Goal: Transaction & Acquisition: Purchase product/service

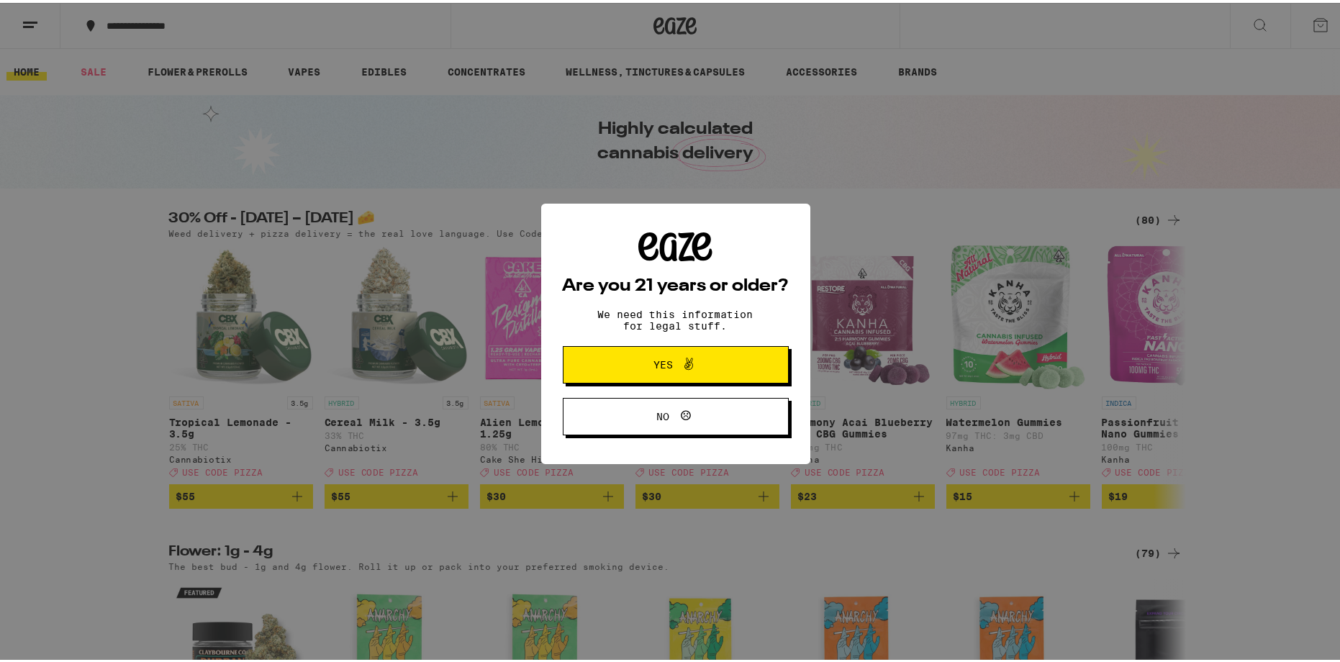
click at [680, 356] on icon at bounding box center [688, 361] width 17 height 17
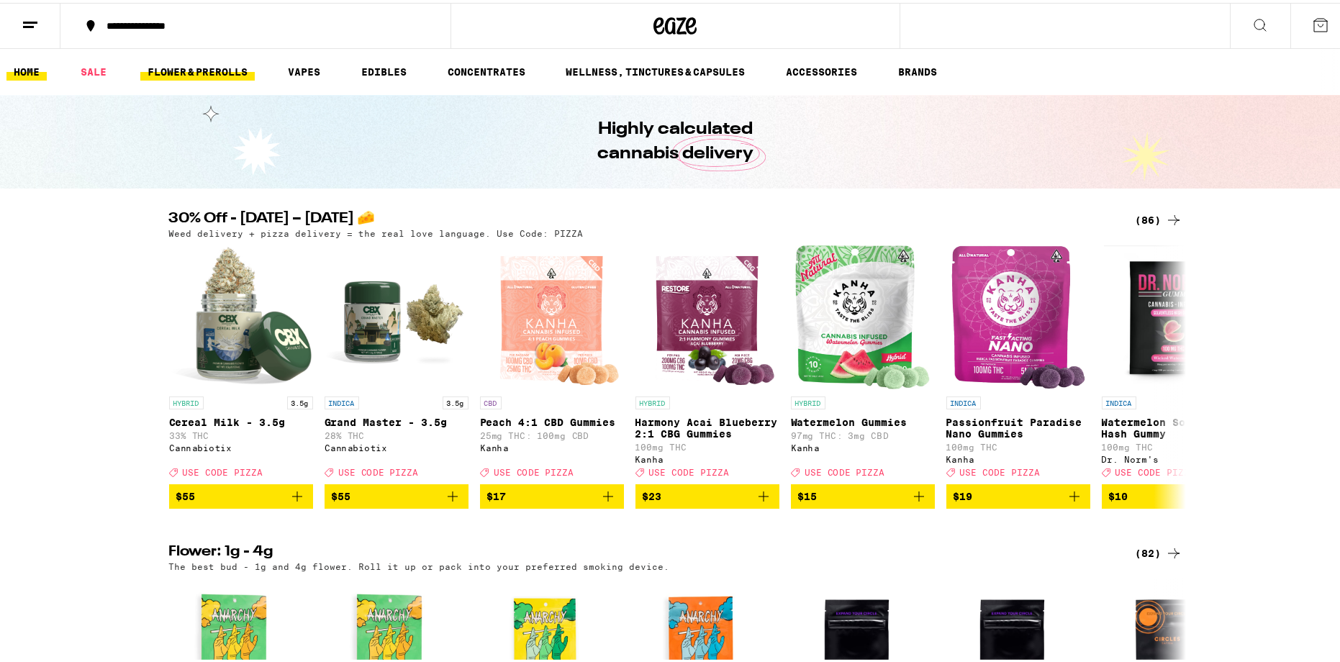
click at [211, 64] on link "FLOWER & PREROLLS" at bounding box center [197, 68] width 114 height 17
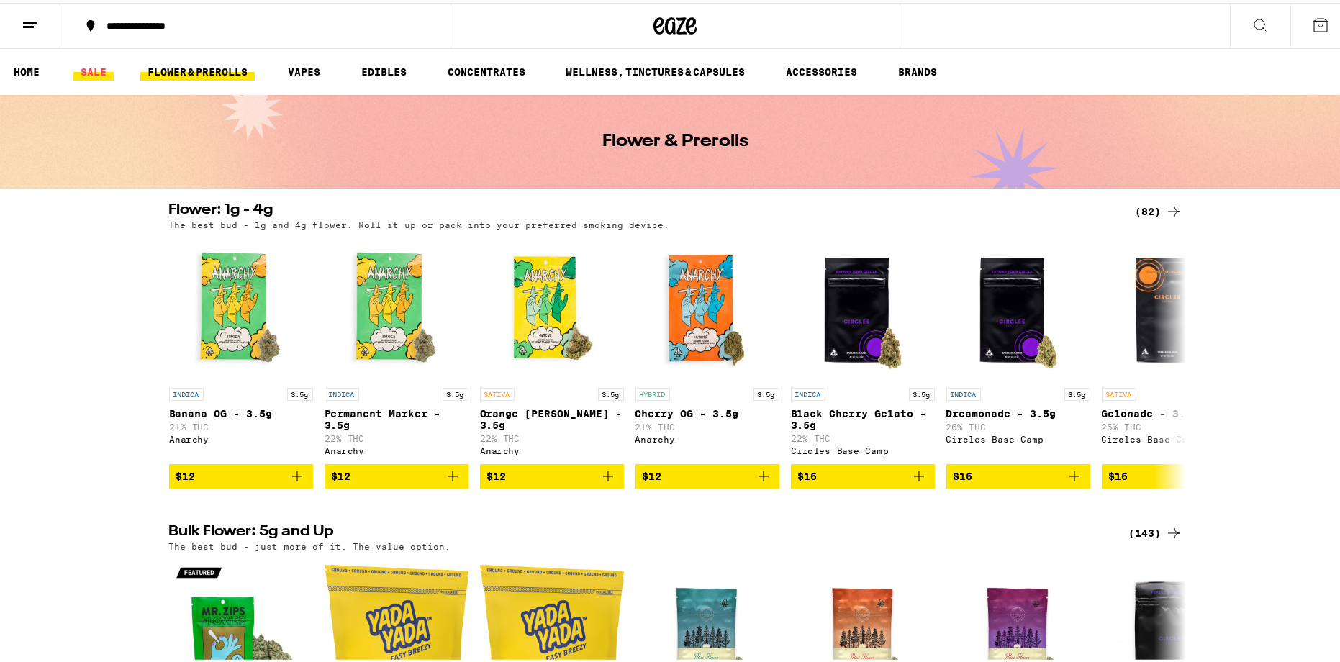
click at [94, 68] on link "SALE" at bounding box center [93, 68] width 40 height 17
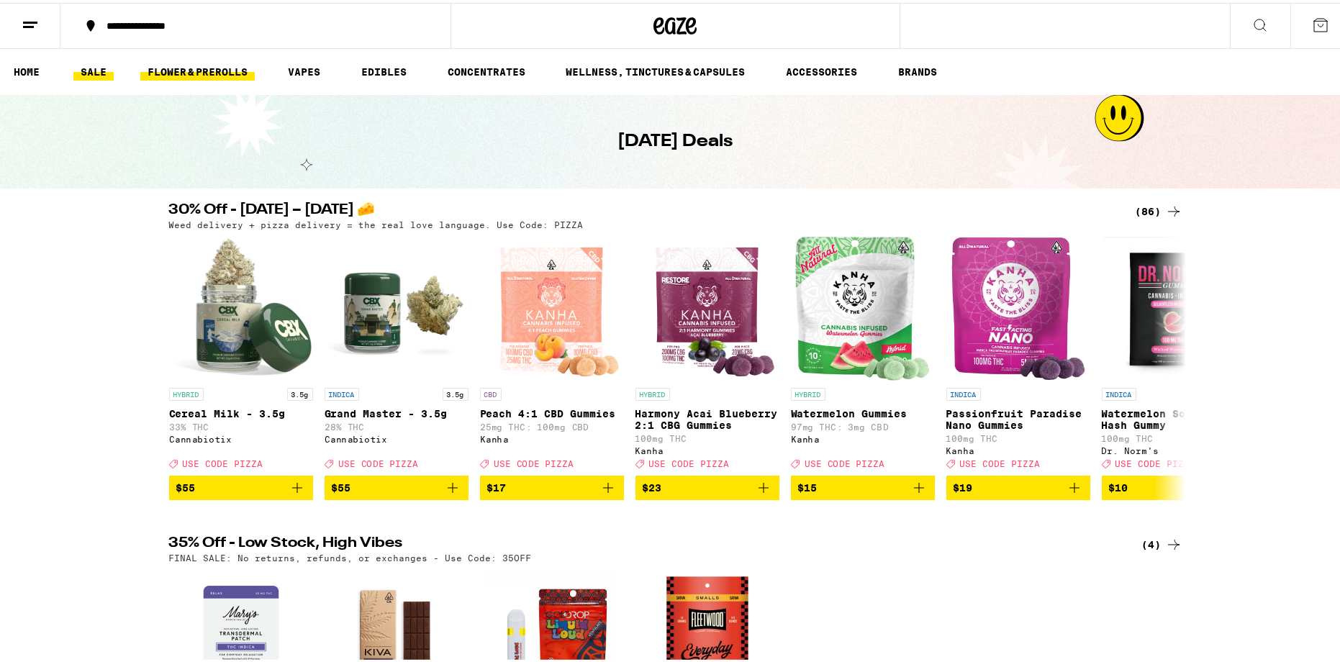
click at [222, 63] on link "FLOWER & PREROLLS" at bounding box center [197, 68] width 114 height 17
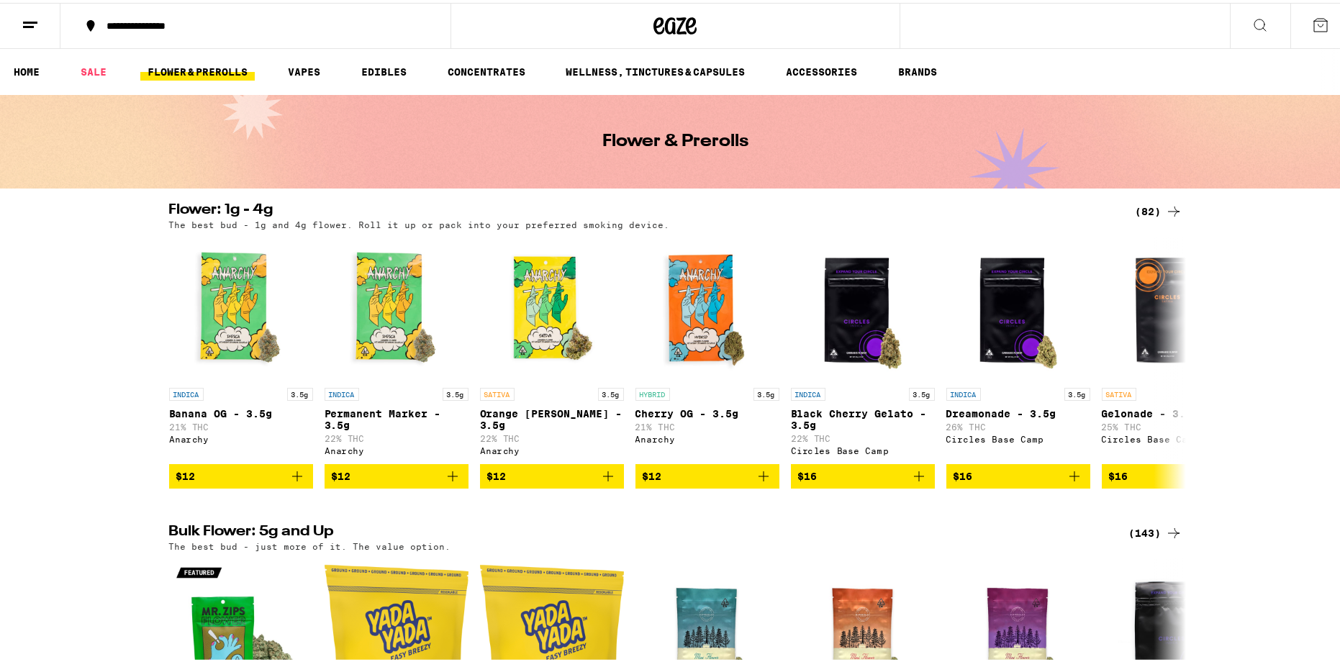
click at [1151, 208] on div "(82)" at bounding box center [1159, 208] width 47 height 17
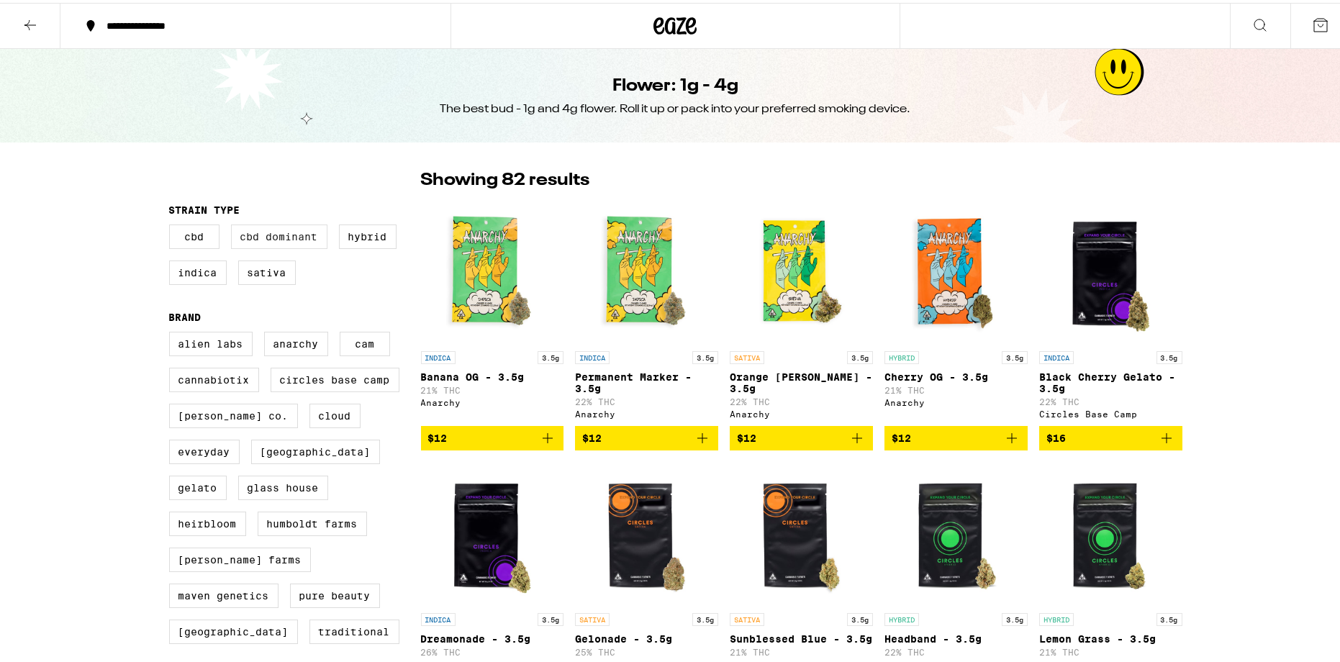
drag, startPoint x: 363, startPoint y: 236, endPoint x: 309, endPoint y: 246, distance: 55.6
click at [363, 236] on label "Hybrid" at bounding box center [368, 234] width 58 height 24
click at [173, 225] on input "Hybrid" at bounding box center [172, 224] width 1 height 1
checkbox input "true"
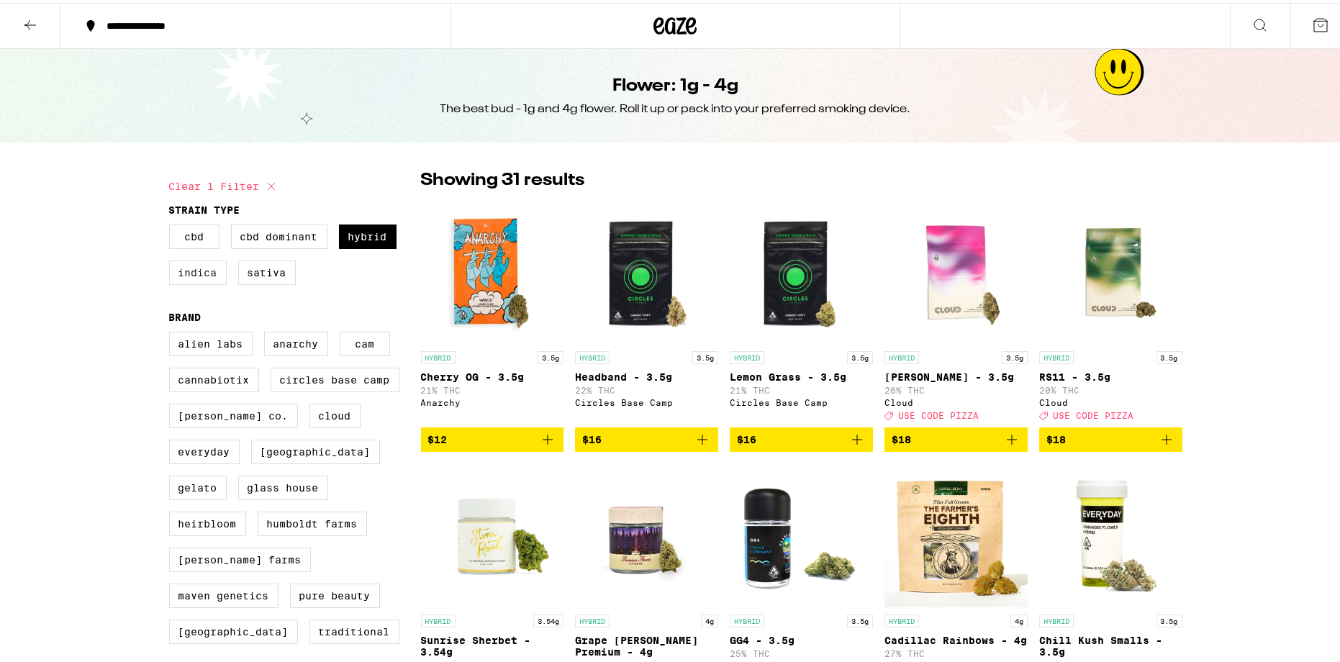
click at [204, 271] on label "Indica" at bounding box center [198, 270] width 58 height 24
click at [173, 225] on input "Indica" at bounding box center [172, 224] width 1 height 1
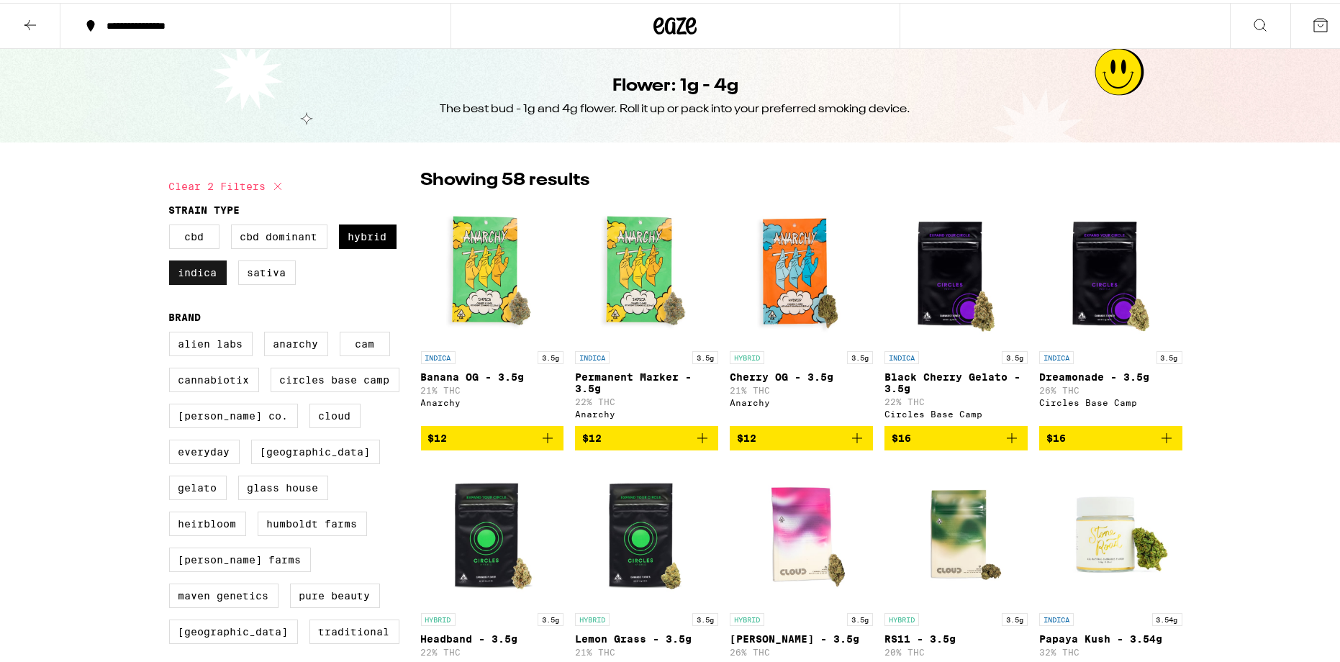
click at [191, 279] on label "Indica" at bounding box center [198, 270] width 58 height 24
click at [173, 225] on input "Indica" at bounding box center [172, 224] width 1 height 1
checkbox input "false"
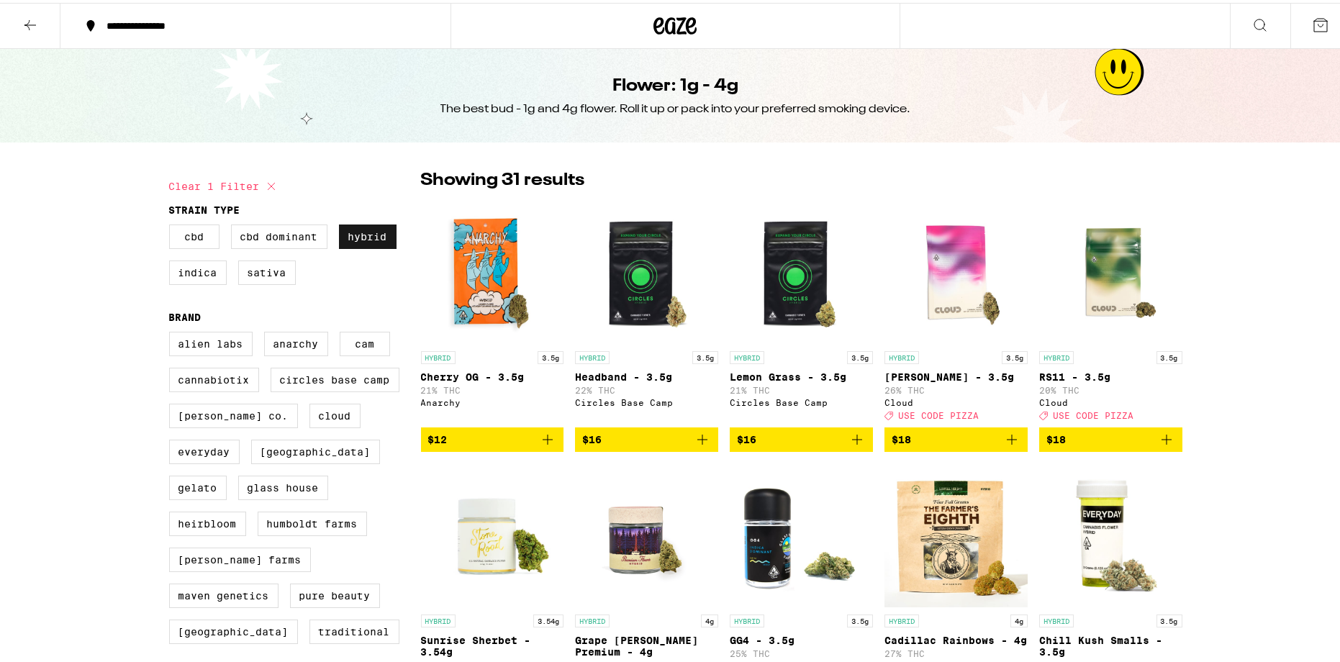
click at [361, 234] on label "Hybrid" at bounding box center [368, 234] width 58 height 24
click at [173, 225] on input "Hybrid" at bounding box center [172, 224] width 1 height 1
checkbox input "false"
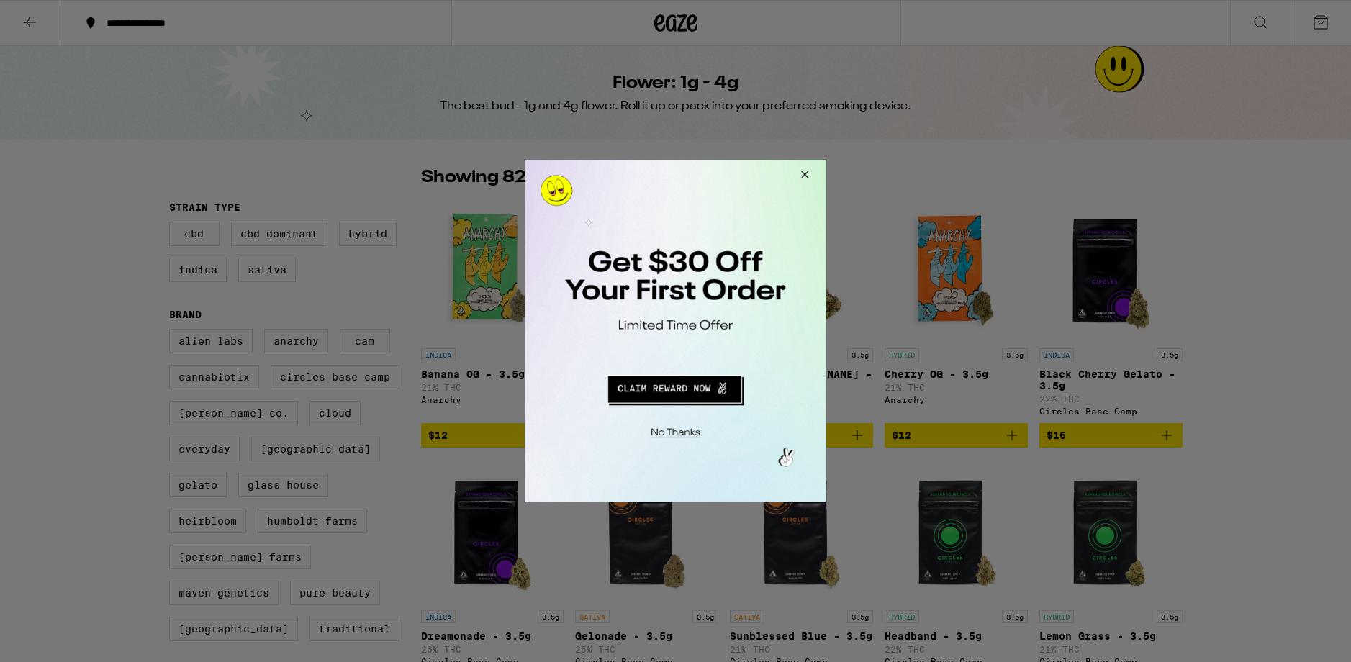
click at [649, 393] on button "Redirect to URL" at bounding box center [674, 387] width 250 height 35
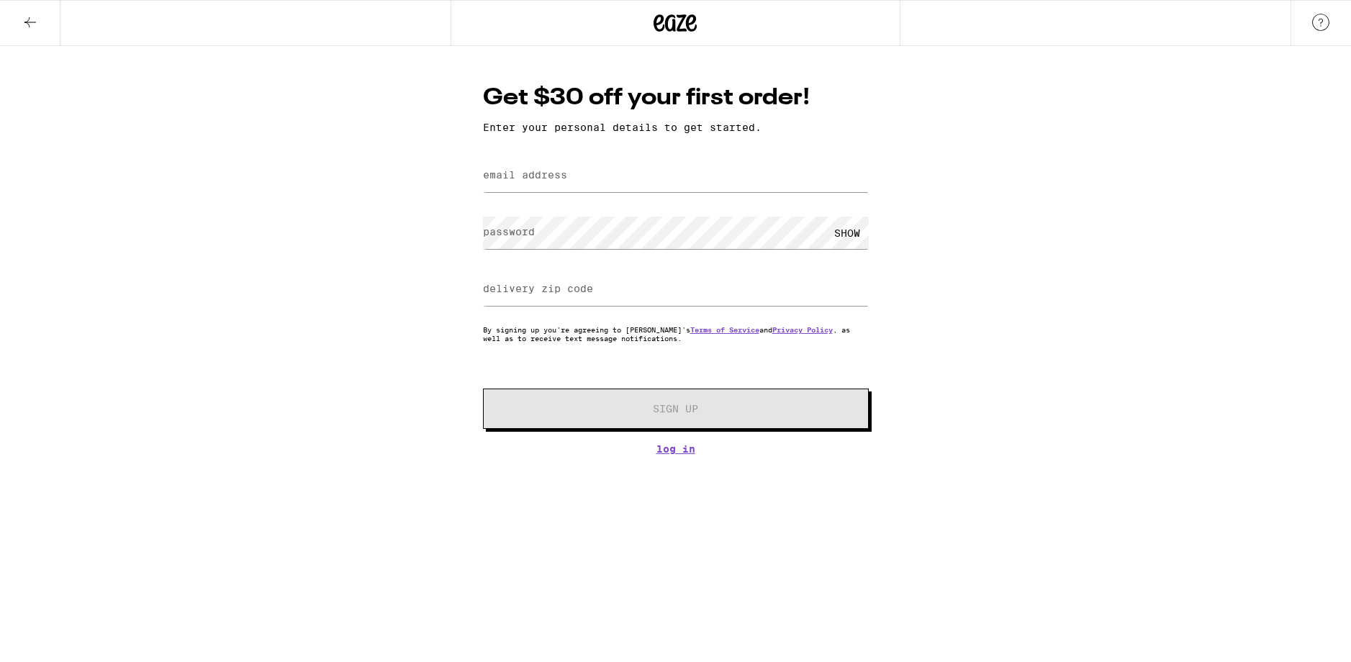
click at [27, 24] on icon at bounding box center [30, 22] width 17 height 17
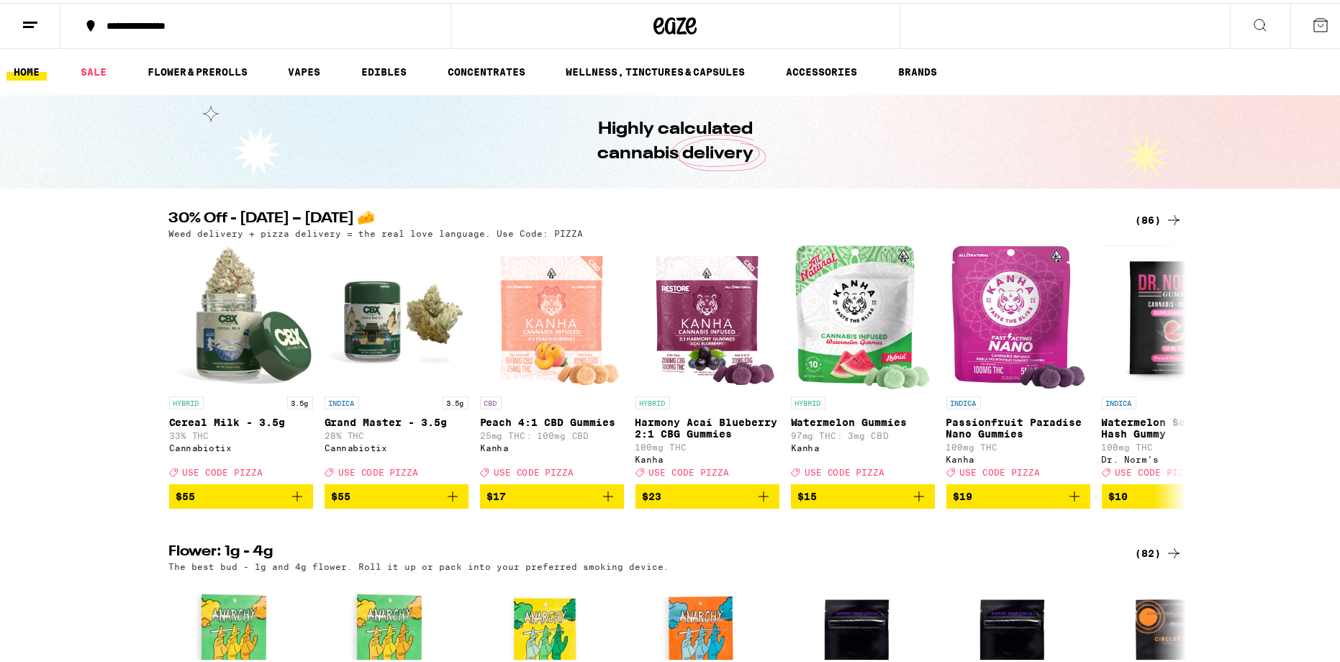
click at [27, 24] on line at bounding box center [28, 24] width 11 height 0
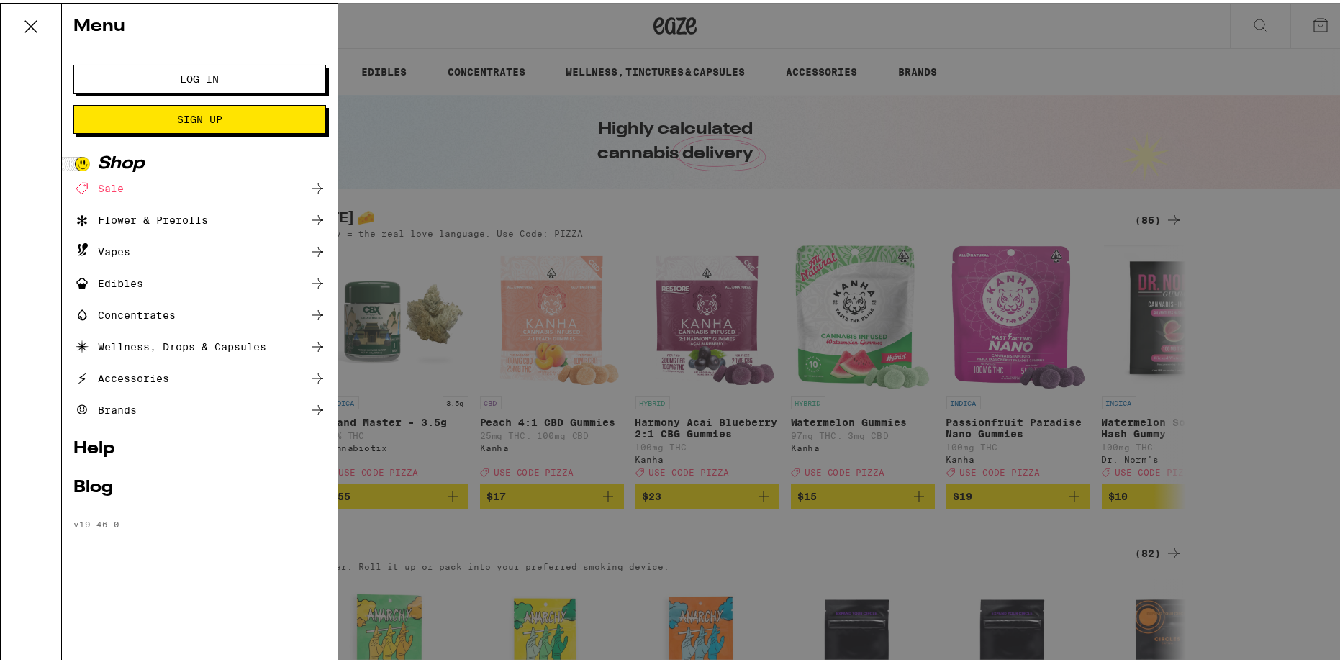
click at [124, 185] on div "Sale" at bounding box center [199, 185] width 253 height 17
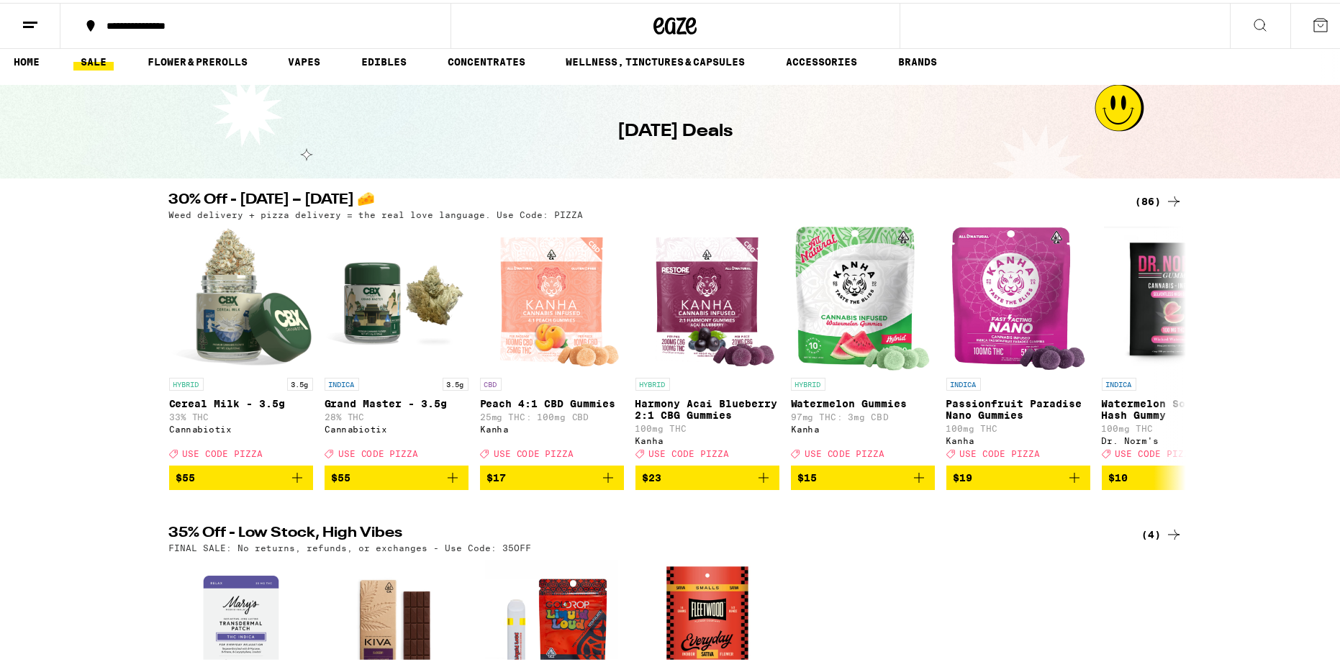
scroll to position [24, 0]
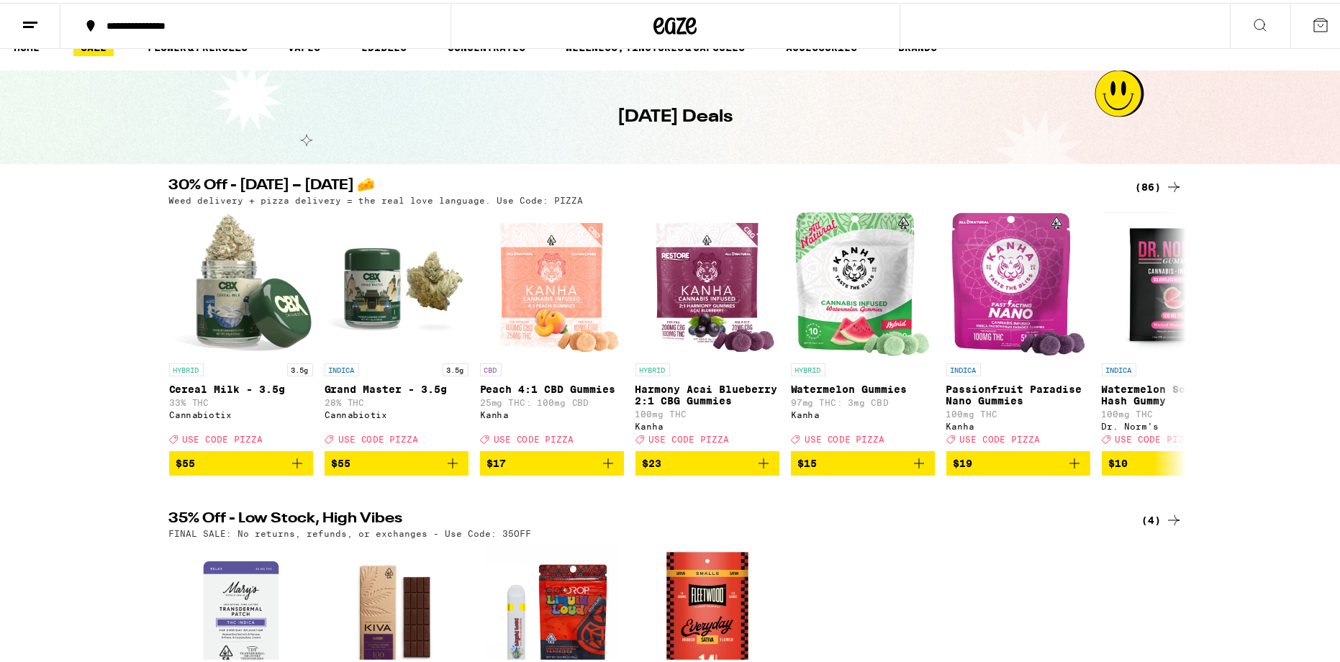
drag, startPoint x: 1156, startPoint y: 520, endPoint x: 1162, endPoint y: 528, distance: 10.2
click at [1156, 520] on div "(4)" at bounding box center [1162, 517] width 40 height 17
click at [1168, 522] on icon at bounding box center [1174, 517] width 12 height 10
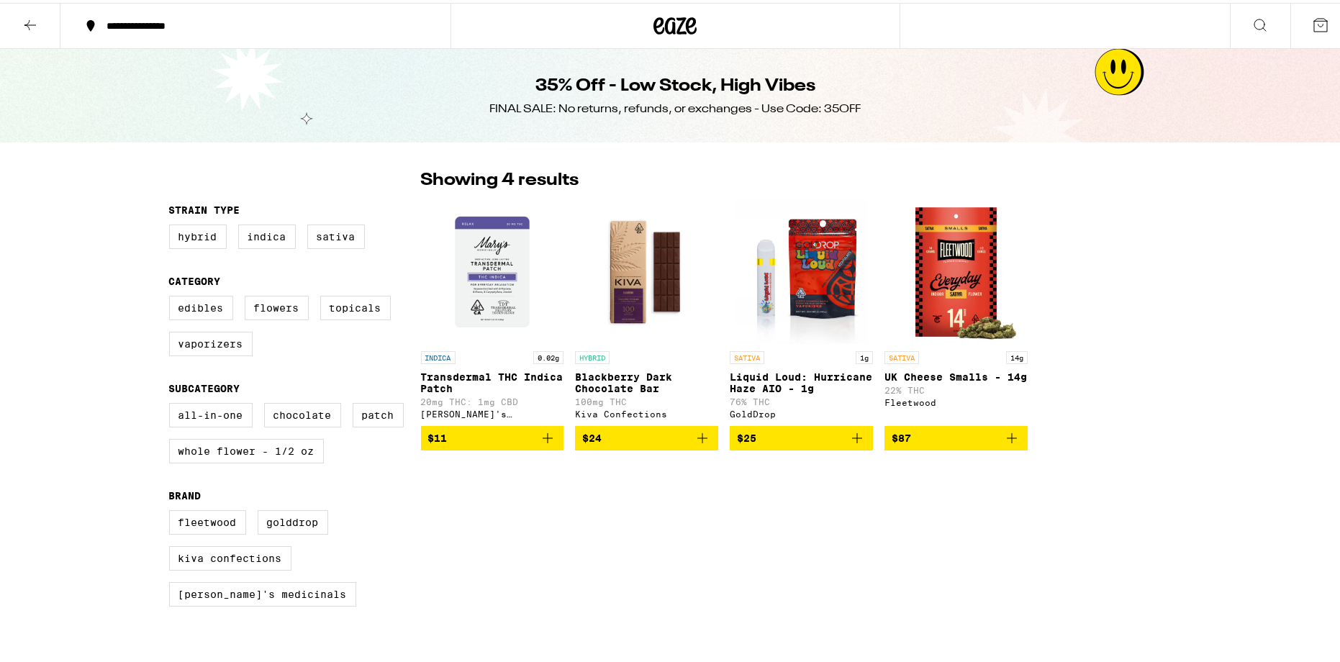
click at [30, 21] on icon at bounding box center [30, 22] width 17 height 17
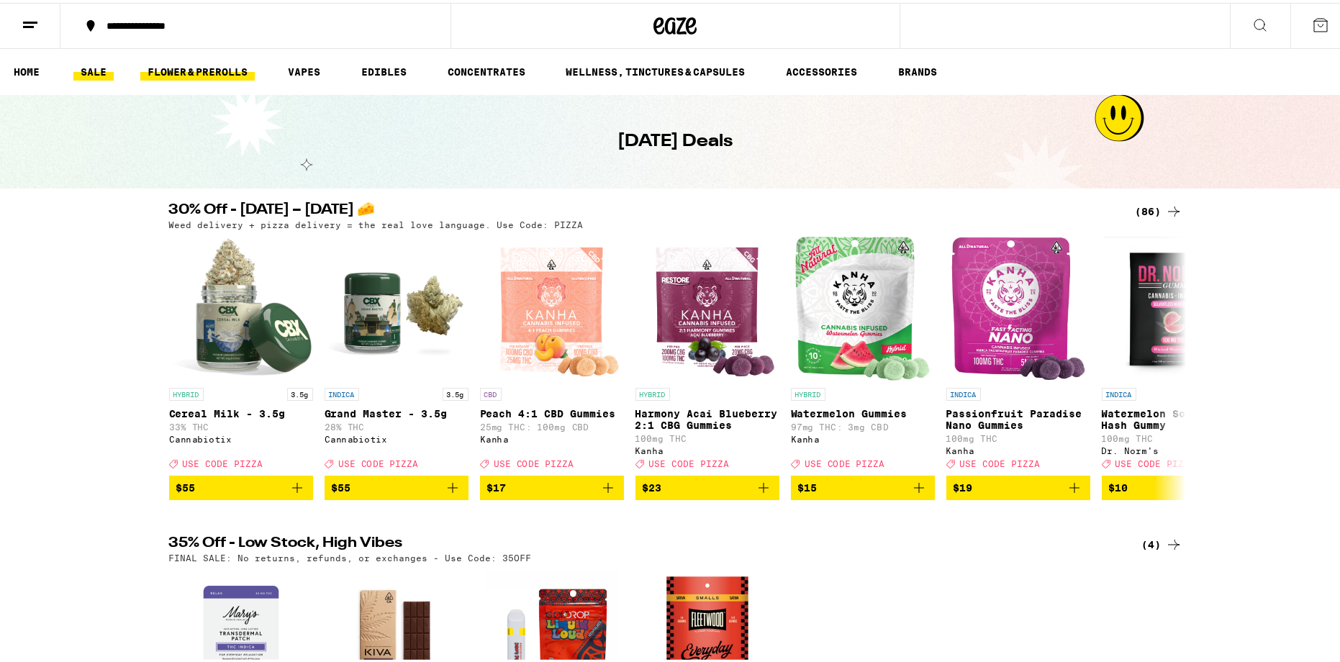
click at [207, 65] on link "FLOWER & PREROLLS" at bounding box center [197, 68] width 114 height 17
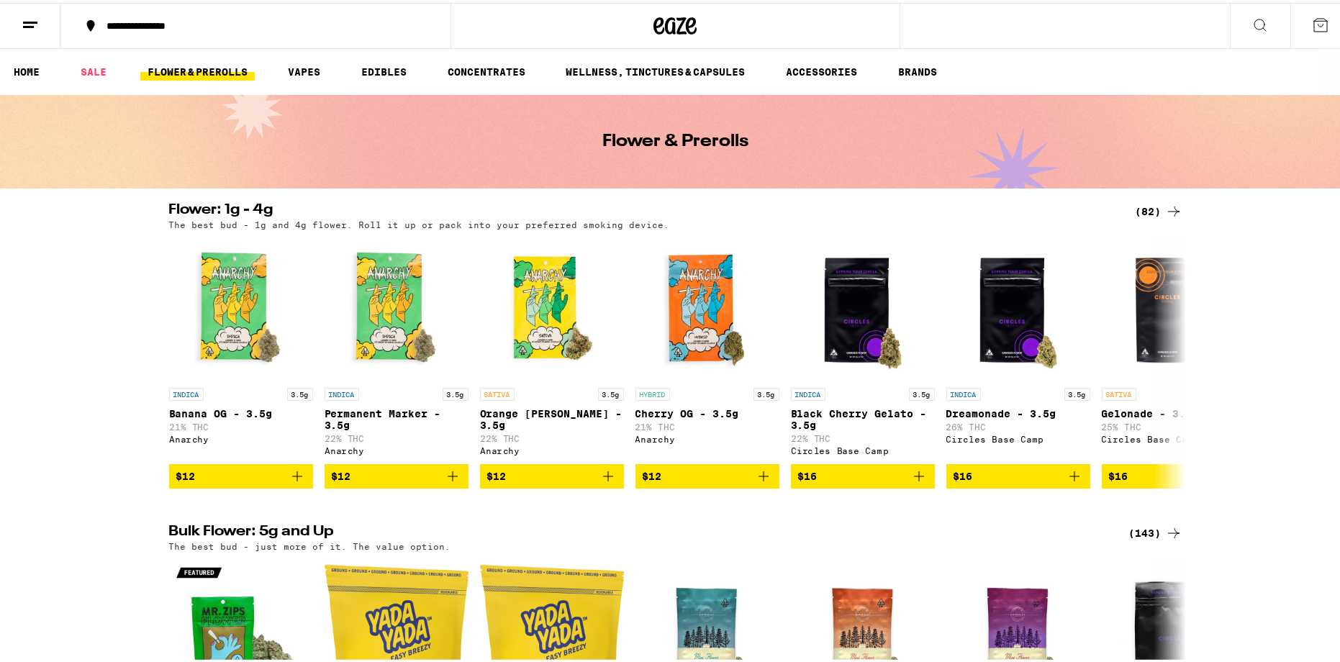
click at [1251, 22] on icon at bounding box center [1259, 22] width 17 height 17
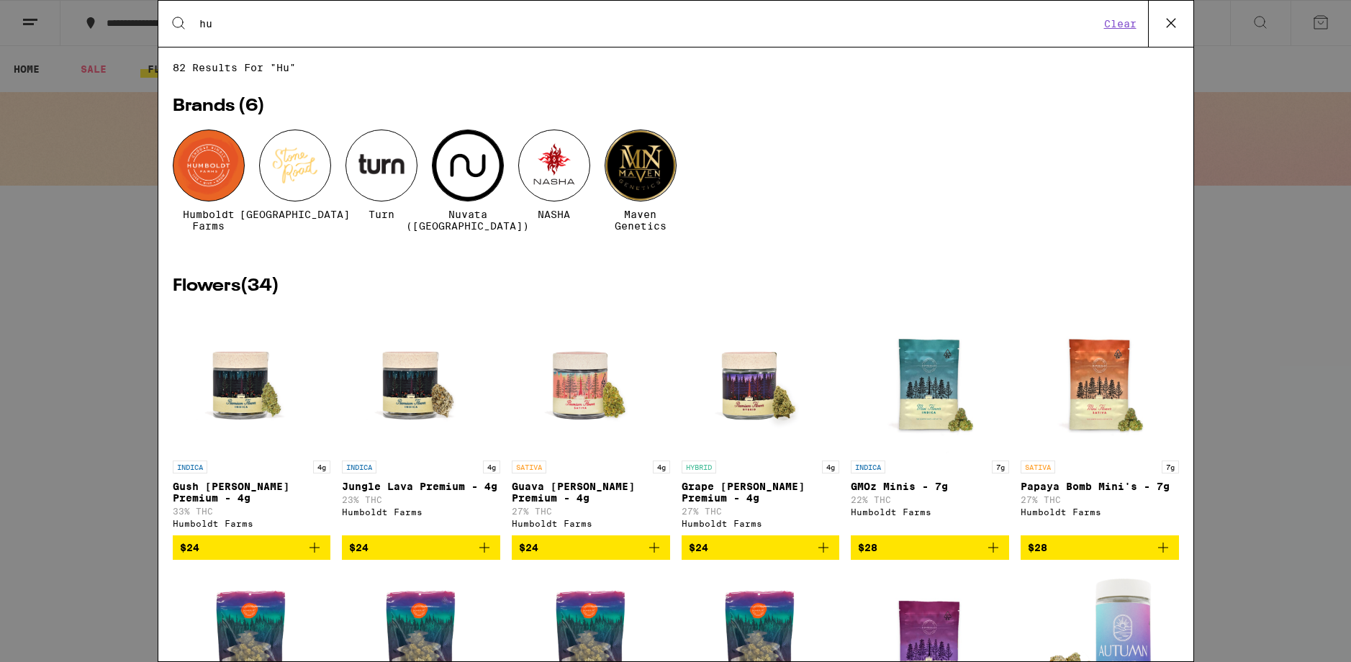
type input "h"
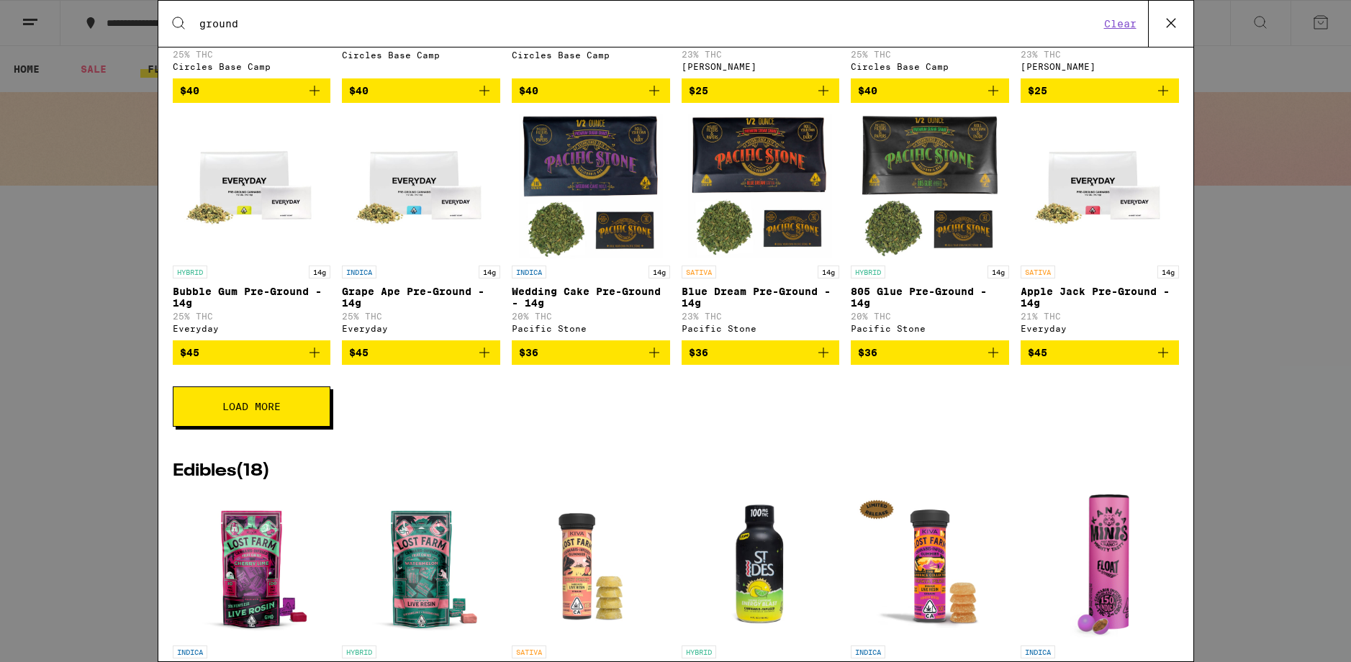
scroll to position [372, 0]
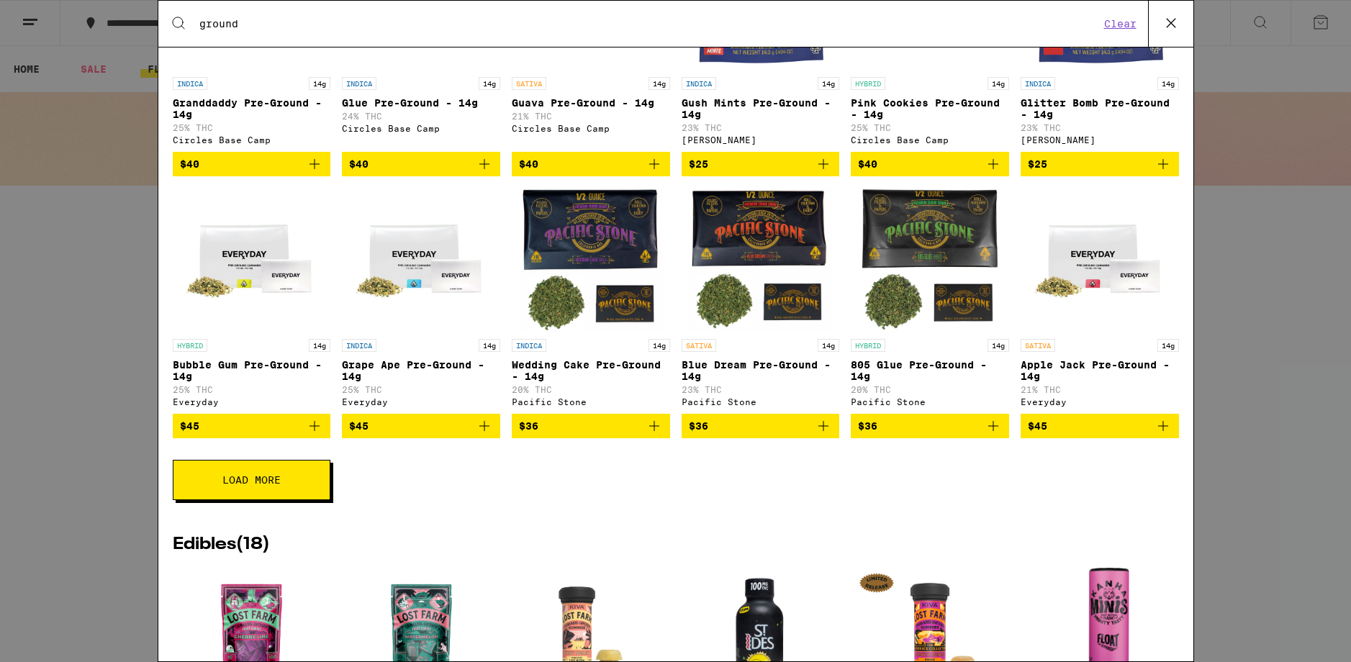
type input "ground"
click at [228, 485] on span "Load More" at bounding box center [251, 480] width 58 height 10
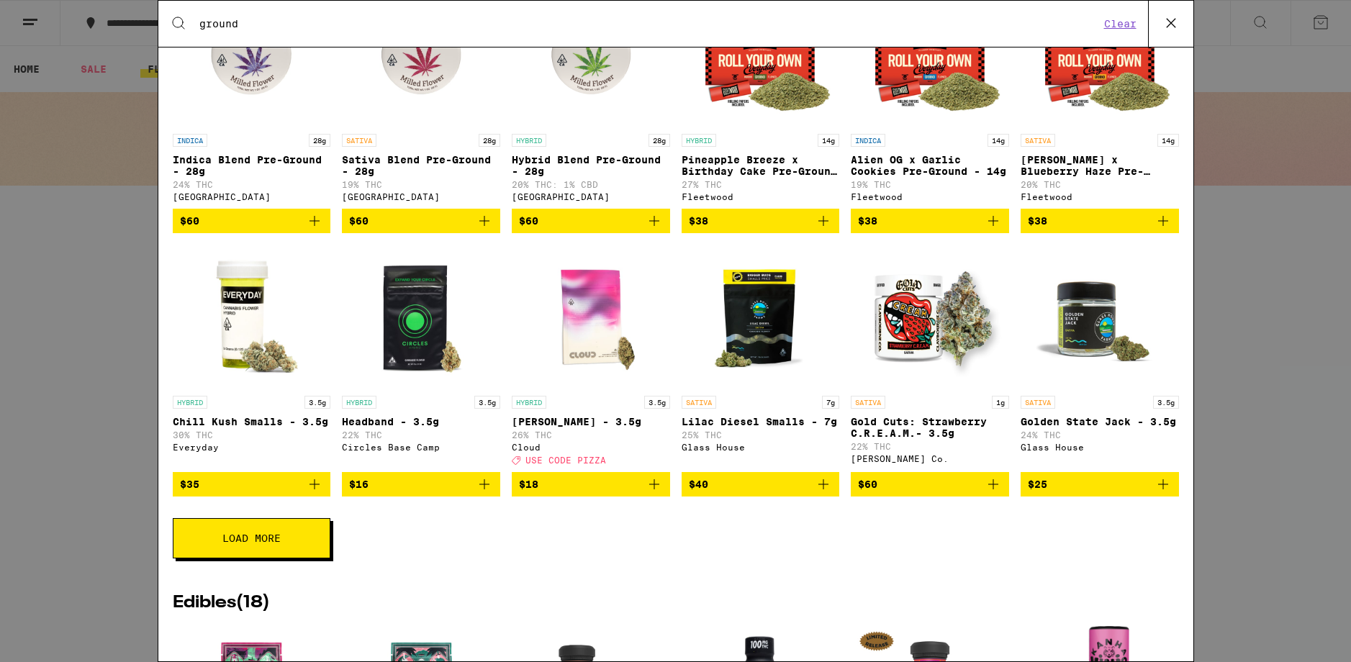
scroll to position [1041, 0]
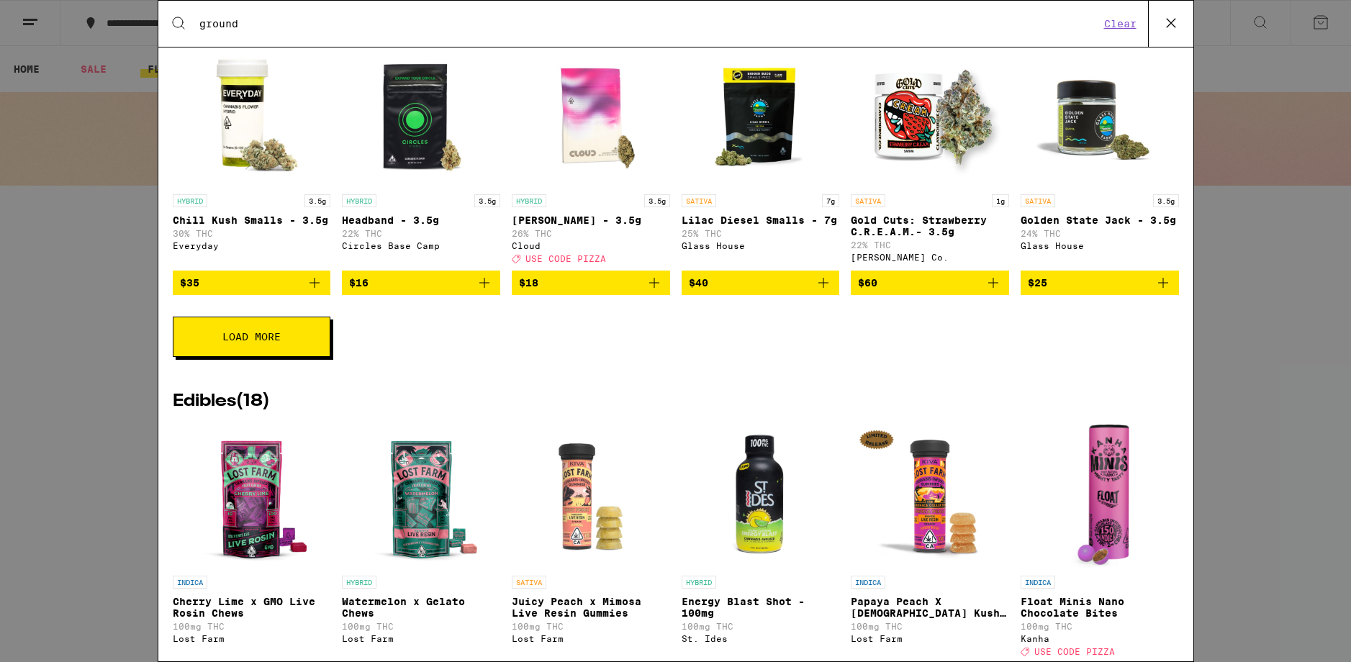
click at [270, 342] on span "Load More" at bounding box center [251, 337] width 58 height 10
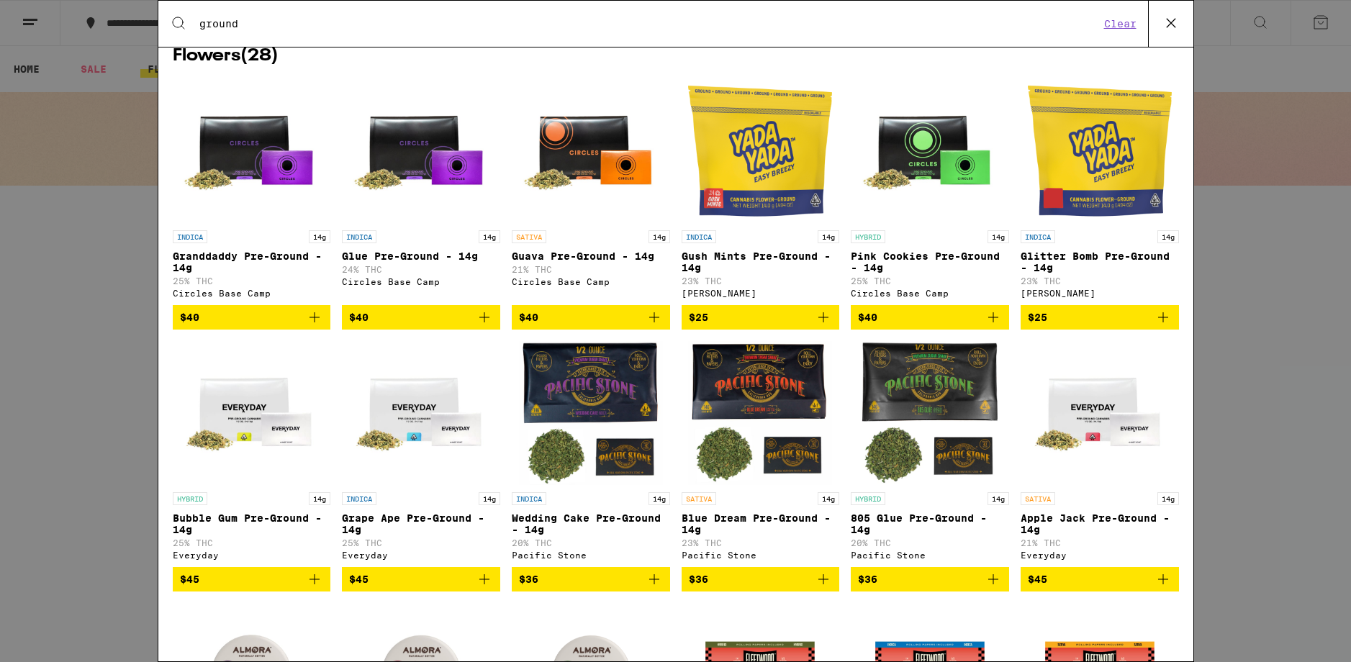
scroll to position [63, 0]
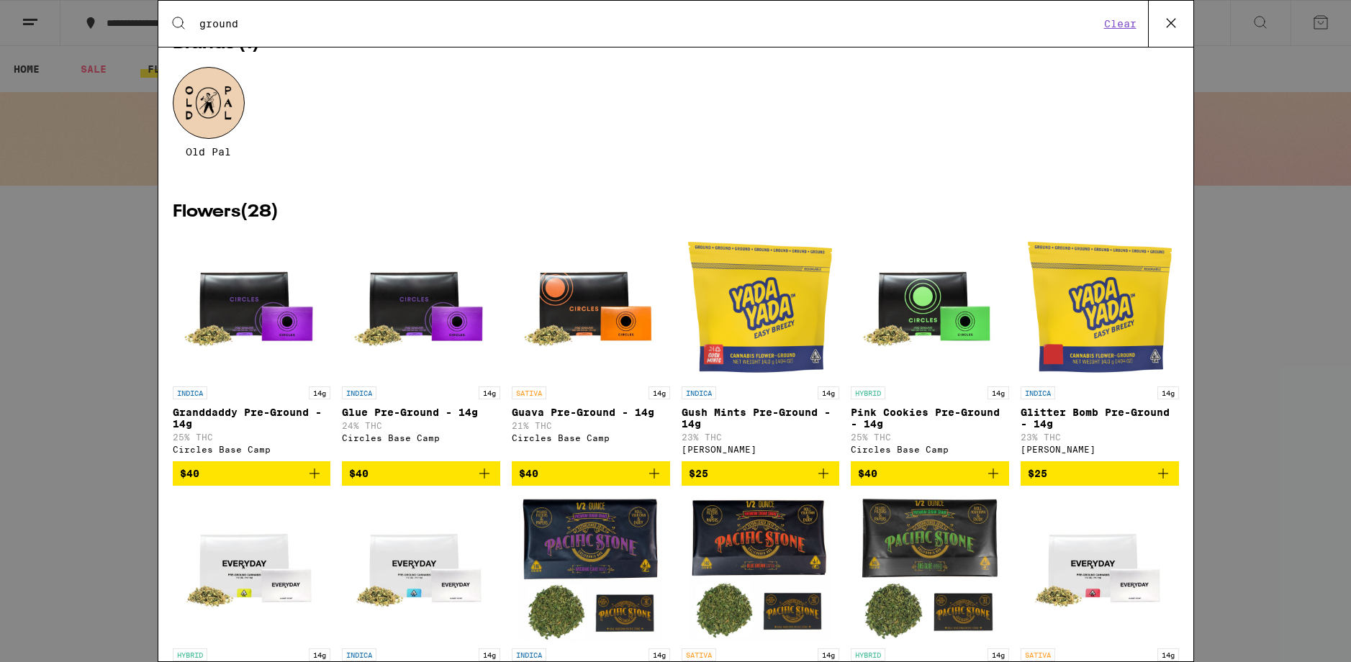
click at [920, 309] on img "Open page for Pink Cookies Pre-Ground - 14g from Circles Base Camp" at bounding box center [930, 307] width 144 height 144
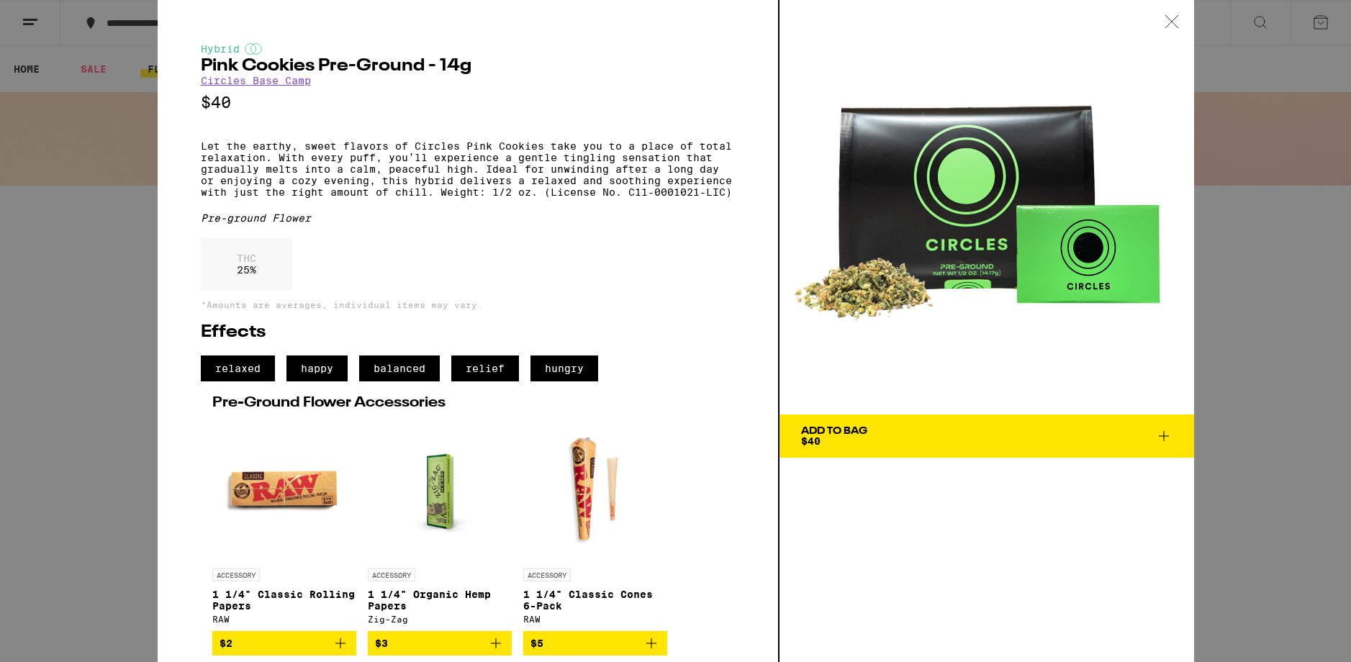
click at [1180, 25] on div at bounding box center [1171, 22] width 45 height 45
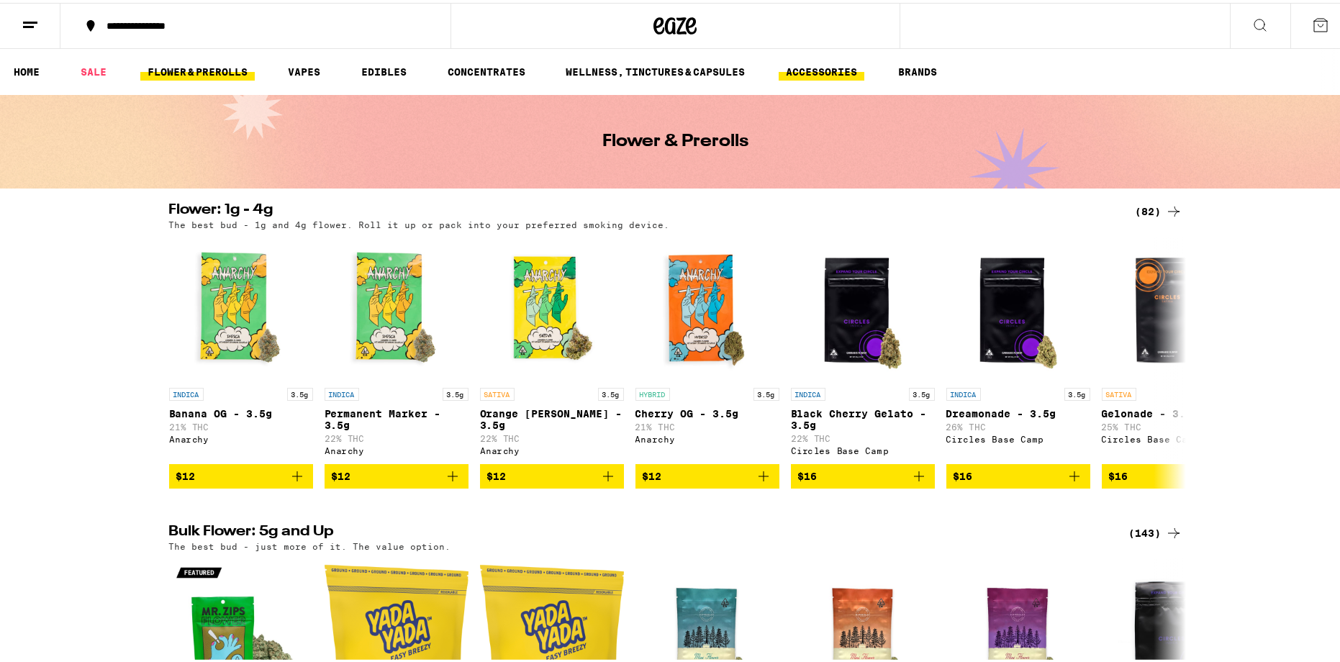
click at [821, 63] on link "ACCESSORIES" at bounding box center [822, 68] width 86 height 17
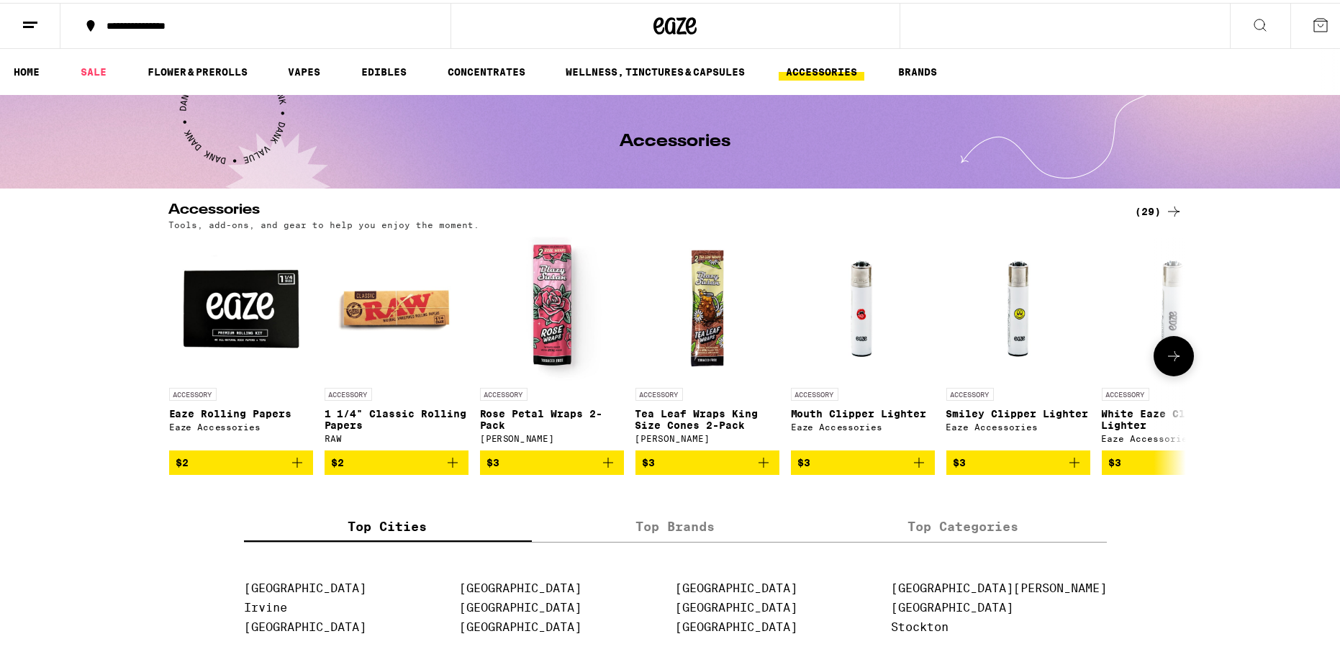
click at [213, 314] on img "Open page for Eaze Rolling Papers from Eaze Accessories" at bounding box center [241, 306] width 144 height 144
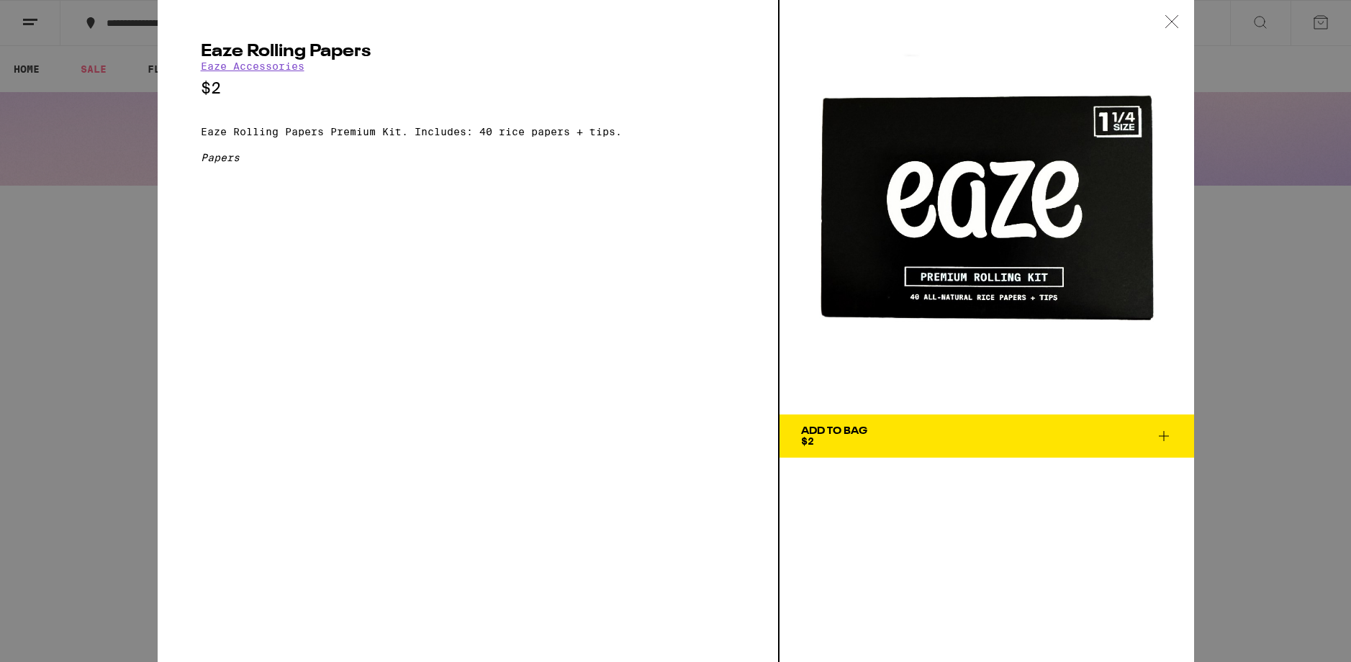
click at [1173, 25] on icon at bounding box center [1171, 21] width 14 height 13
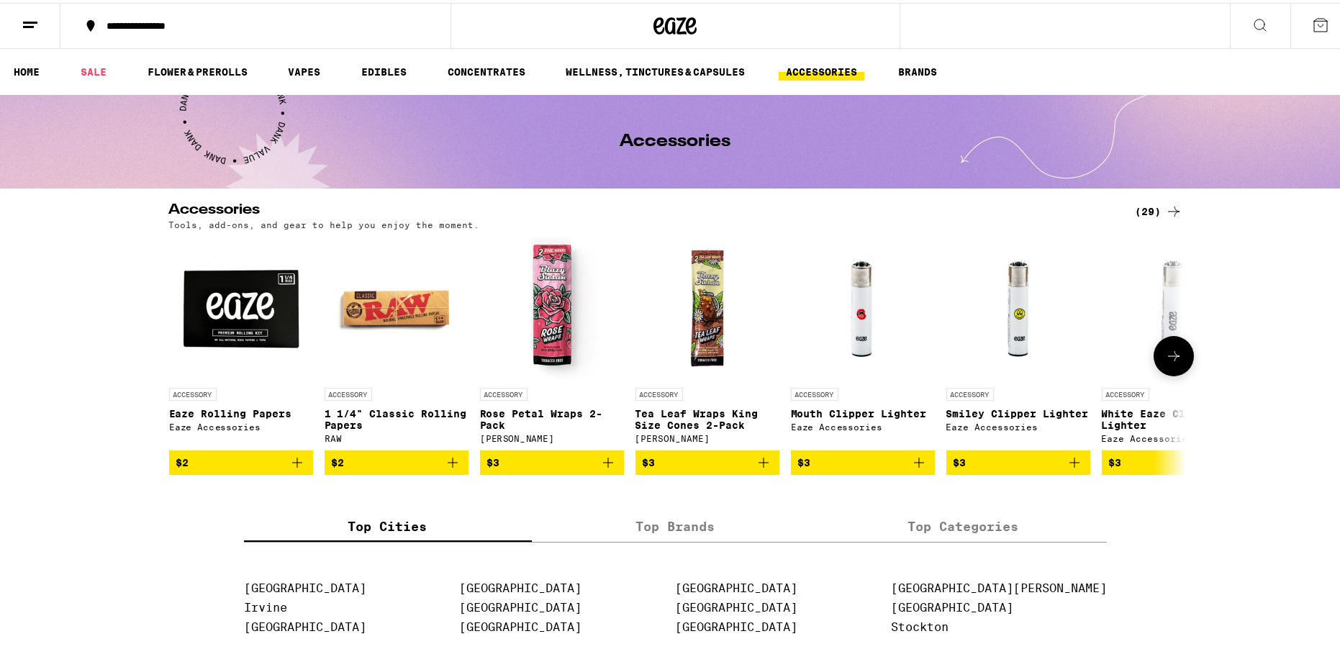
click at [366, 306] on img at bounding box center [397, 306] width 144 height 144
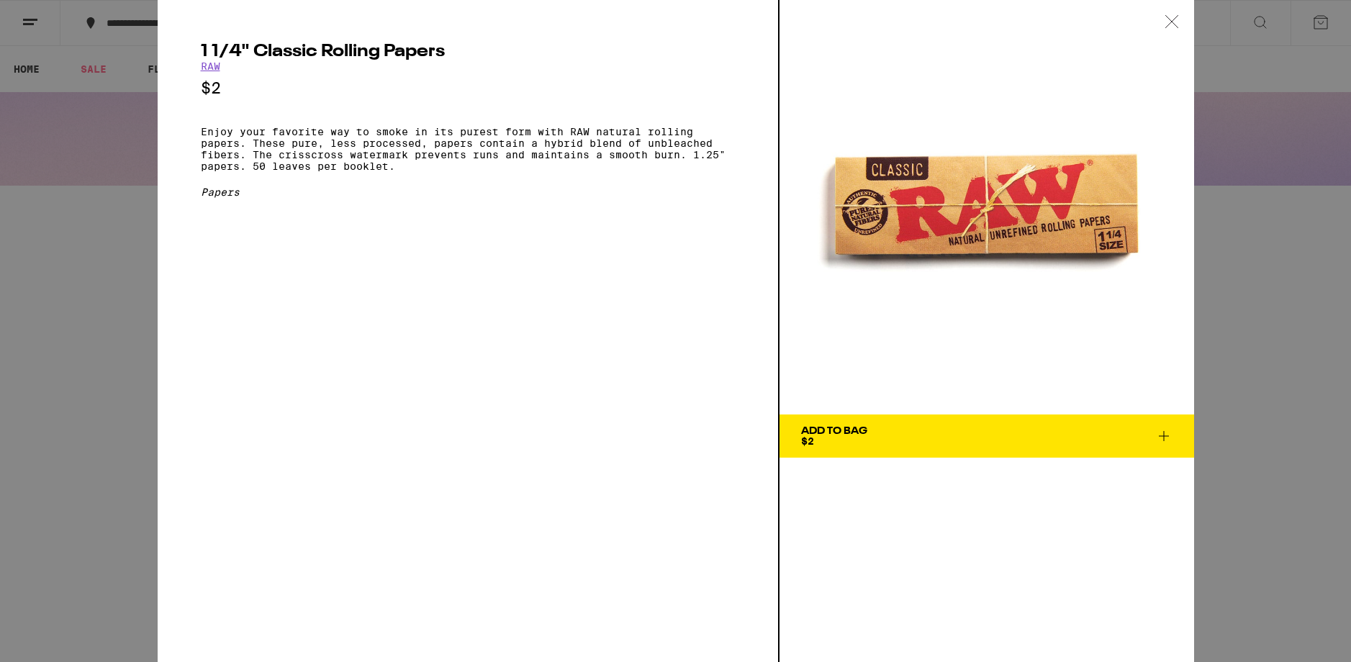
click at [1166, 22] on icon at bounding box center [1171, 21] width 14 height 13
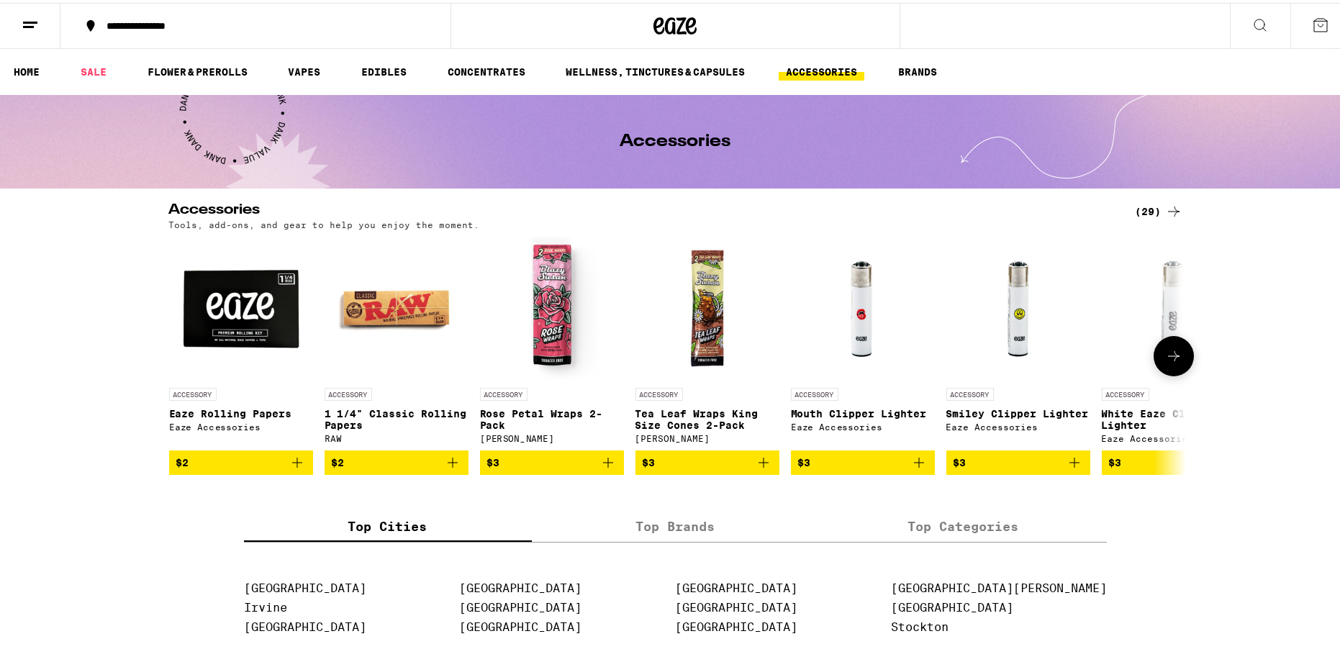
click at [259, 326] on img "Open page for Eaze Rolling Papers from Eaze Accessories" at bounding box center [241, 306] width 144 height 144
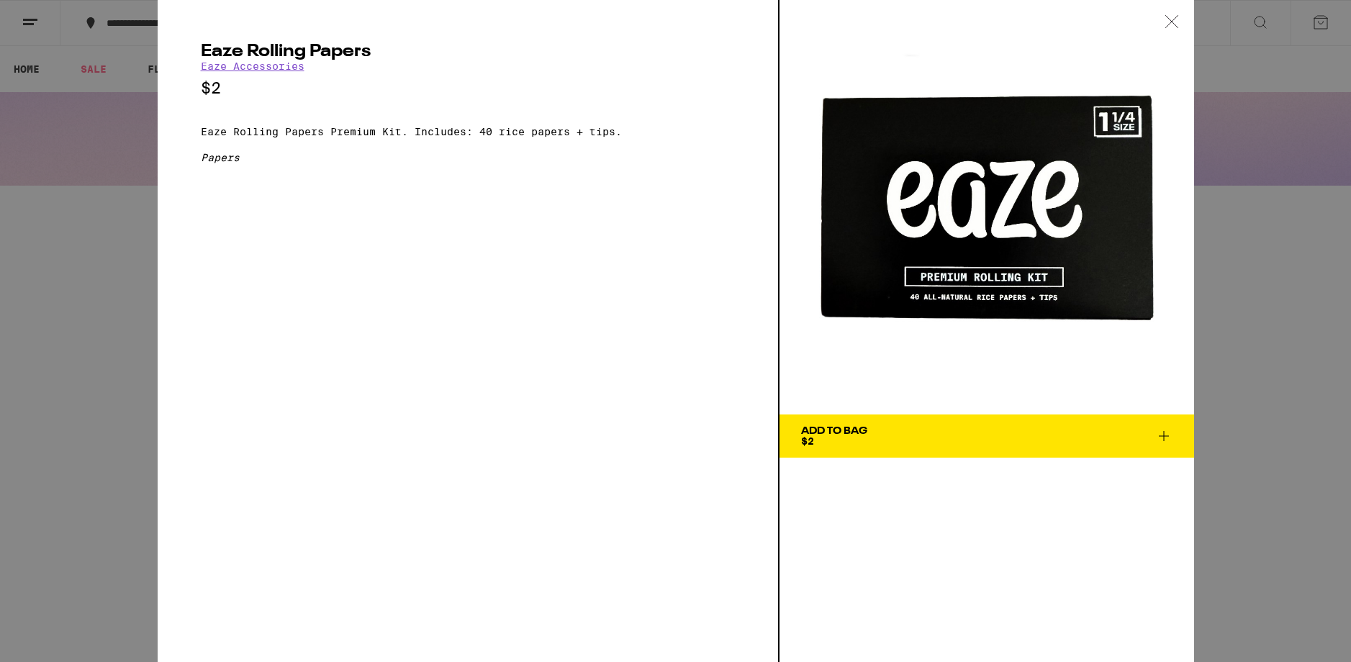
click at [1168, 22] on icon at bounding box center [1171, 21] width 14 height 13
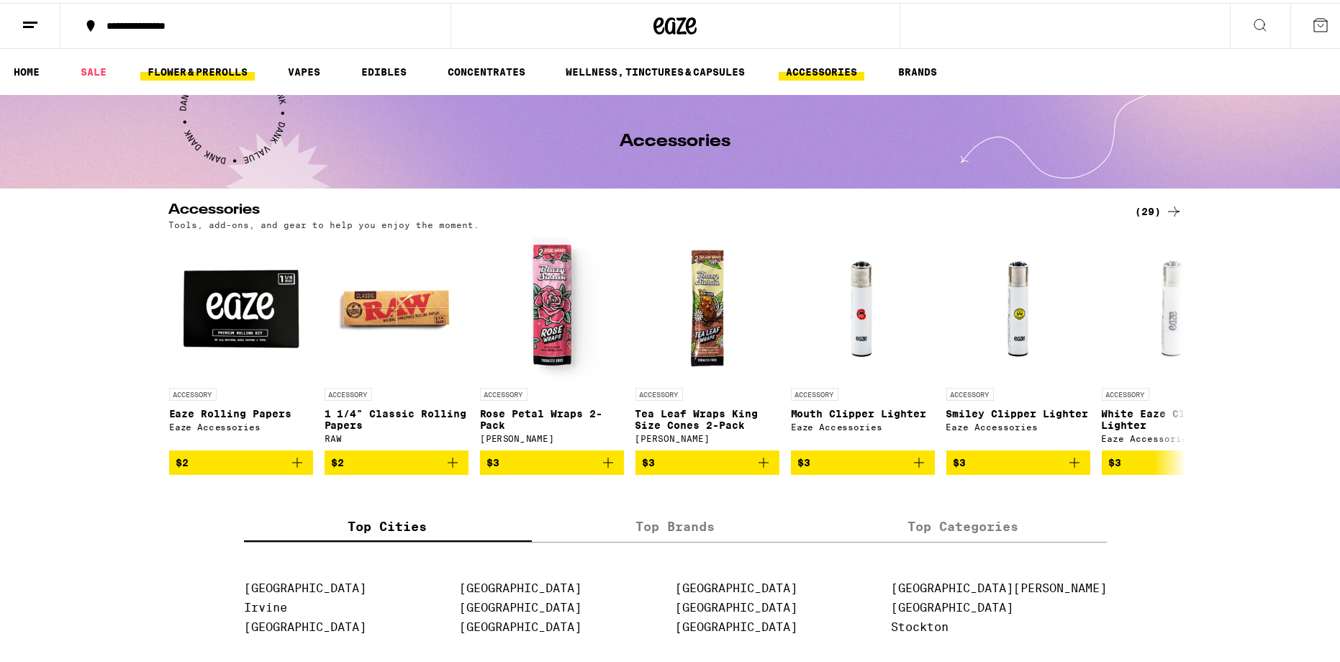
click at [213, 71] on link "FLOWER & PREROLLS" at bounding box center [197, 68] width 114 height 17
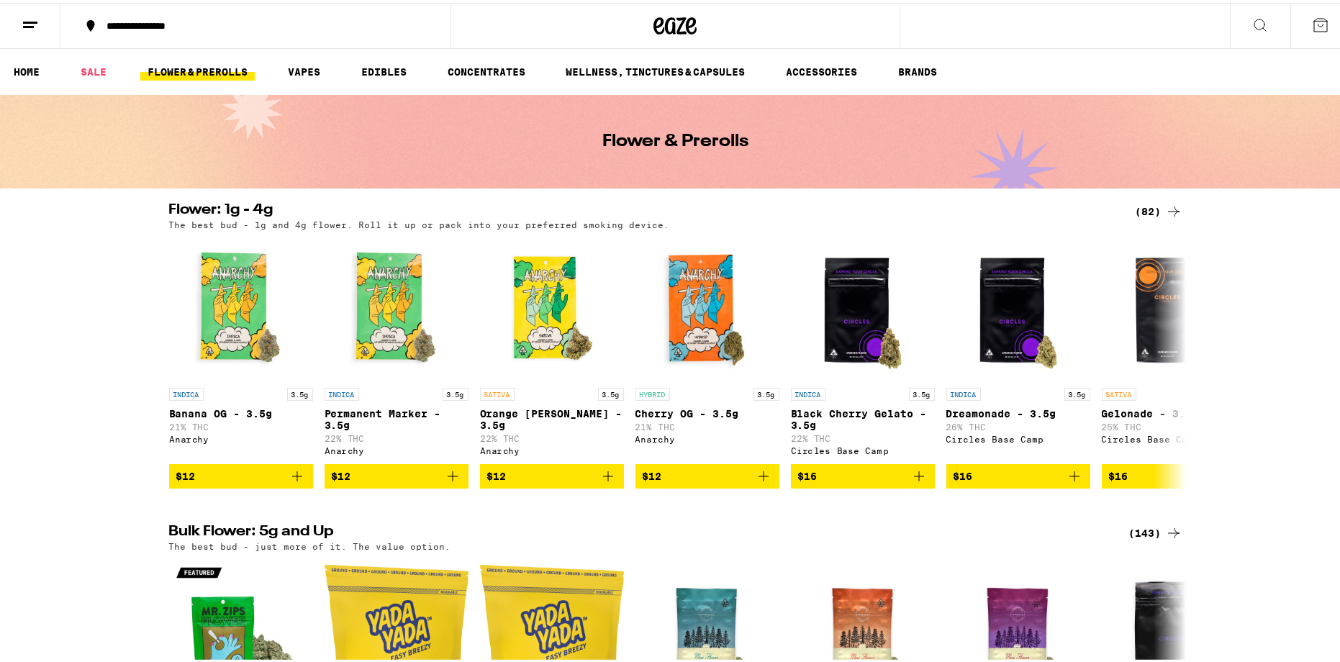
click at [1254, 26] on icon at bounding box center [1260, 23] width 12 height 12
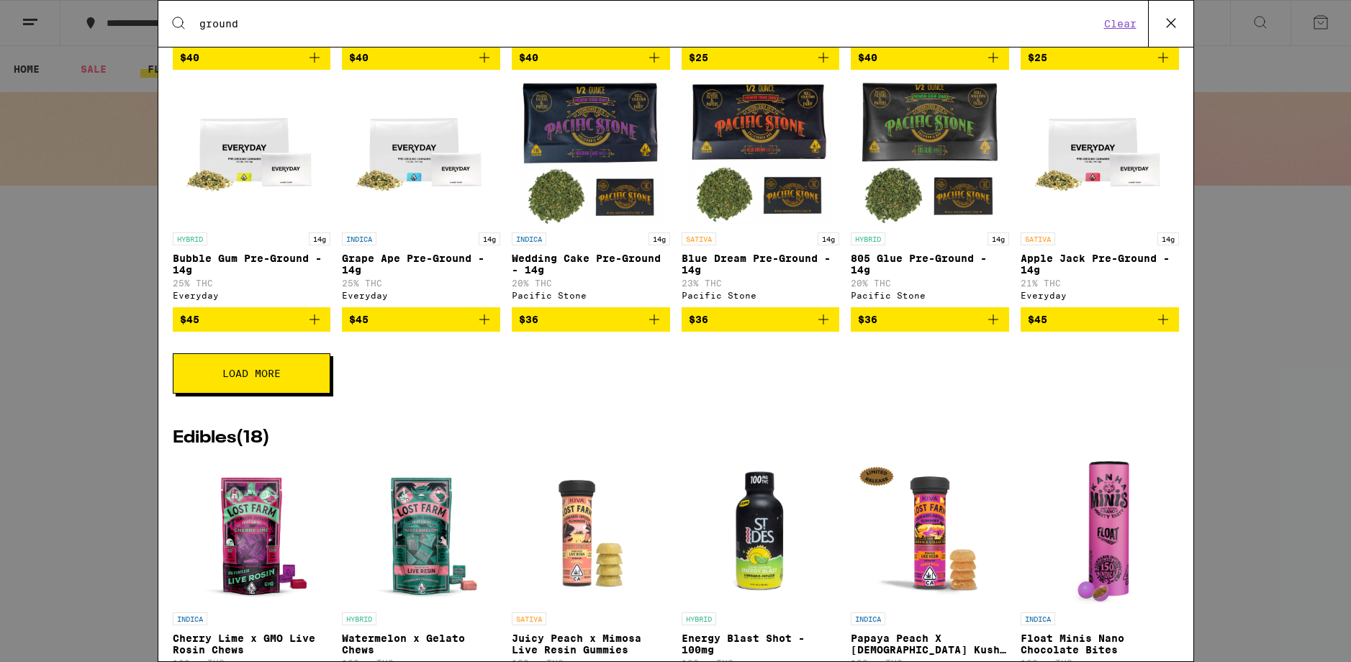
scroll to position [556, 0]
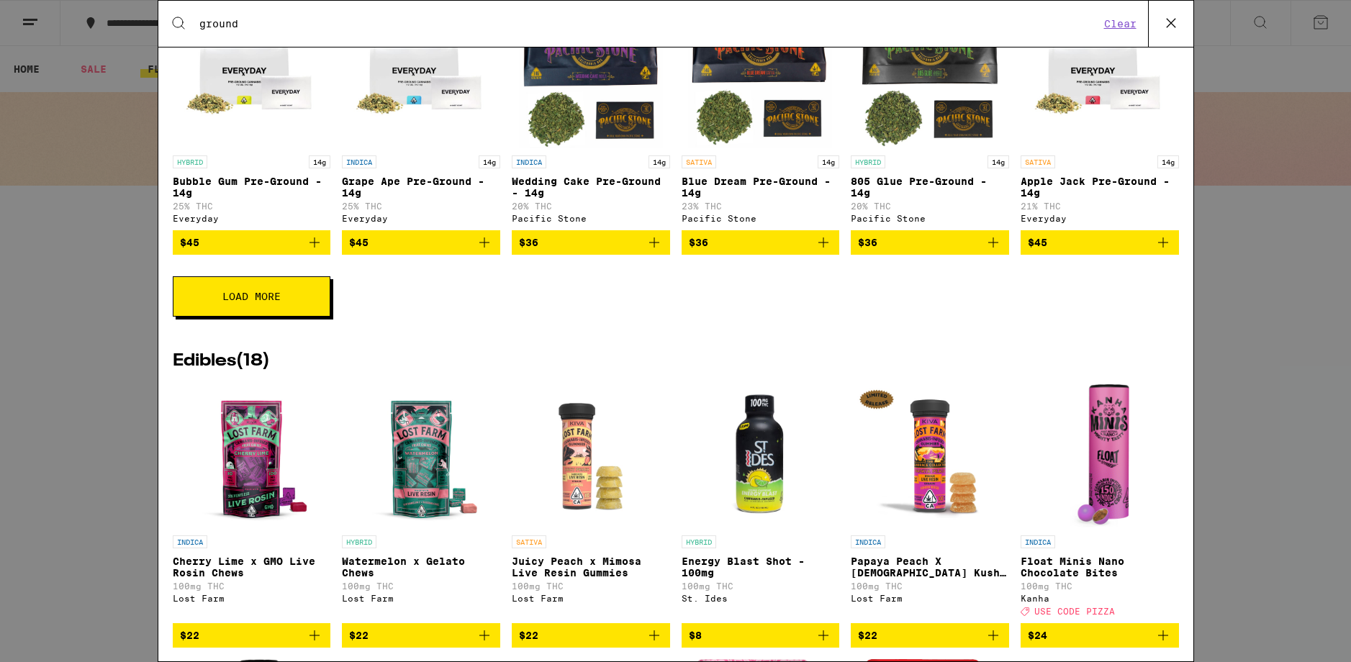
click at [208, 317] on button "Load More" at bounding box center [252, 296] width 158 height 40
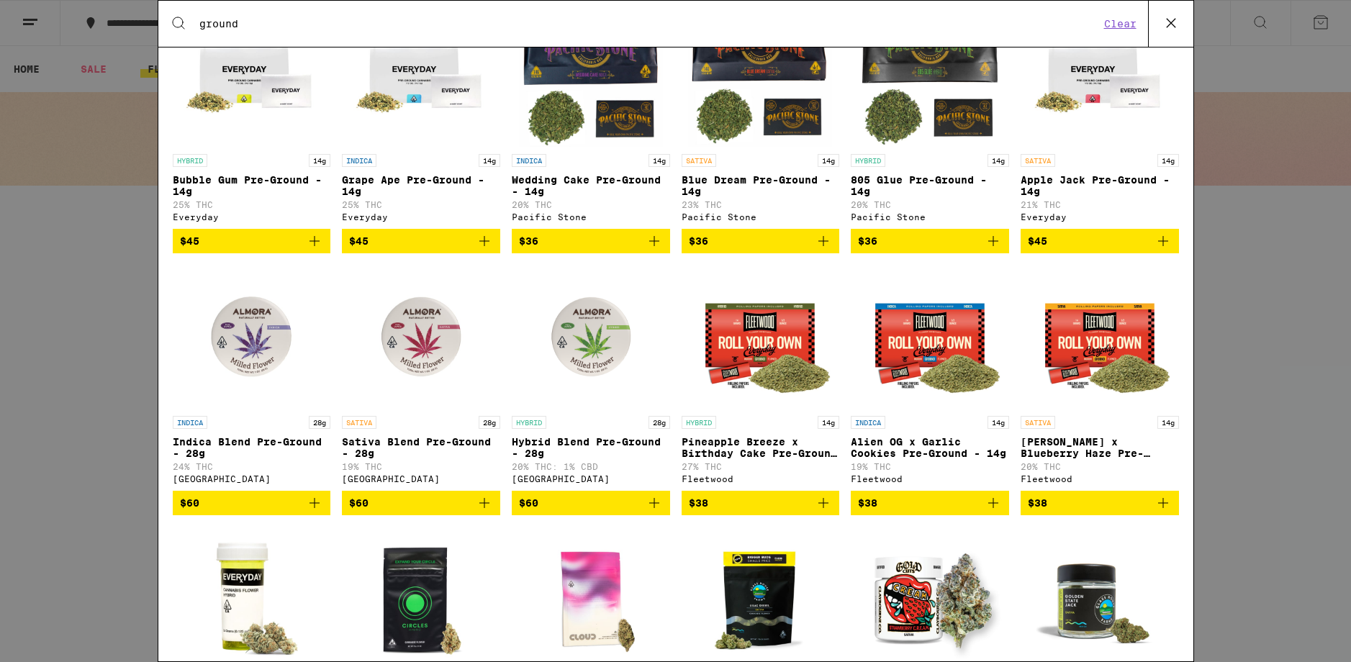
scroll to position [631, 0]
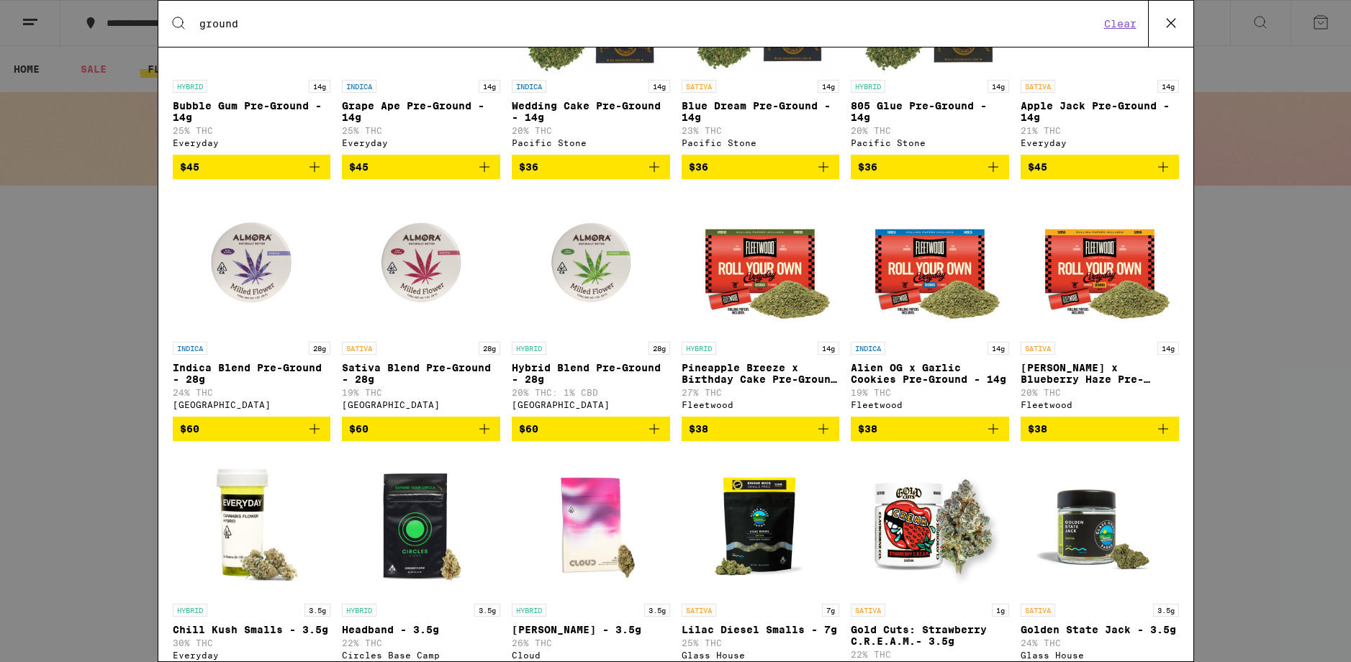
click at [576, 381] on p "Hybrid Blend Pre-Ground - 28g" at bounding box center [591, 373] width 158 height 23
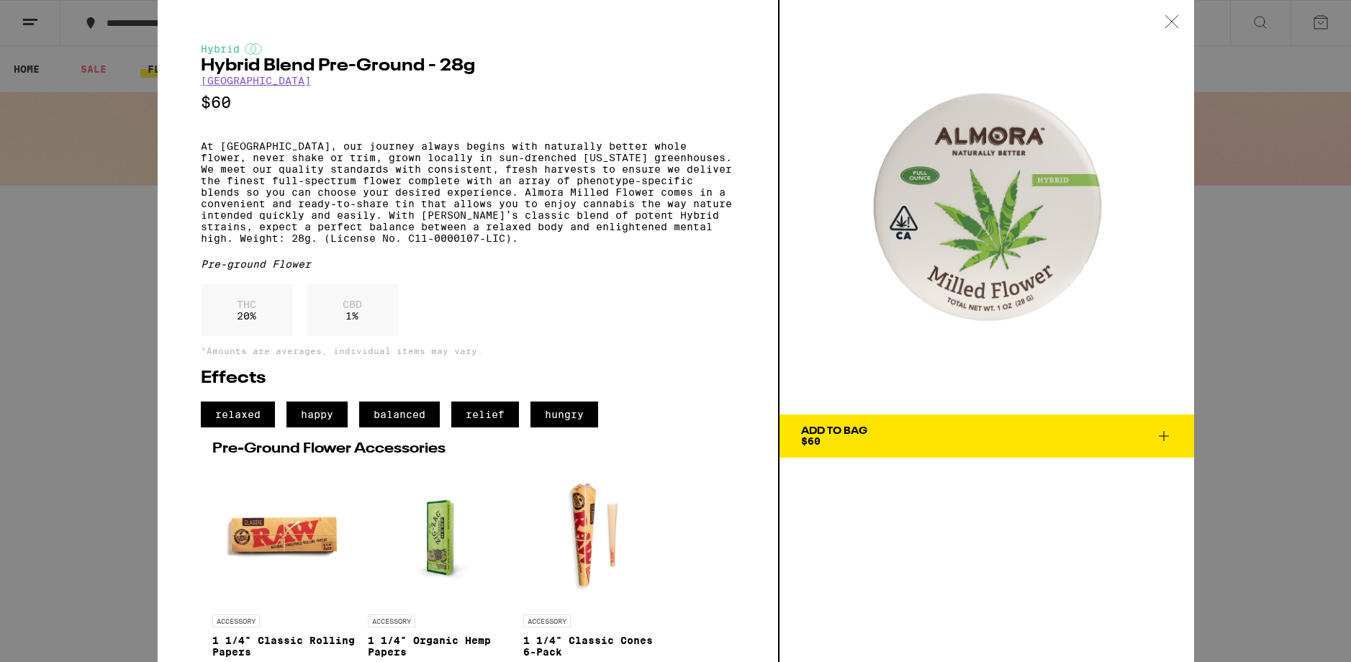
click at [1171, 22] on icon at bounding box center [1171, 21] width 14 height 13
